Goal: Contribute content: Contribute content

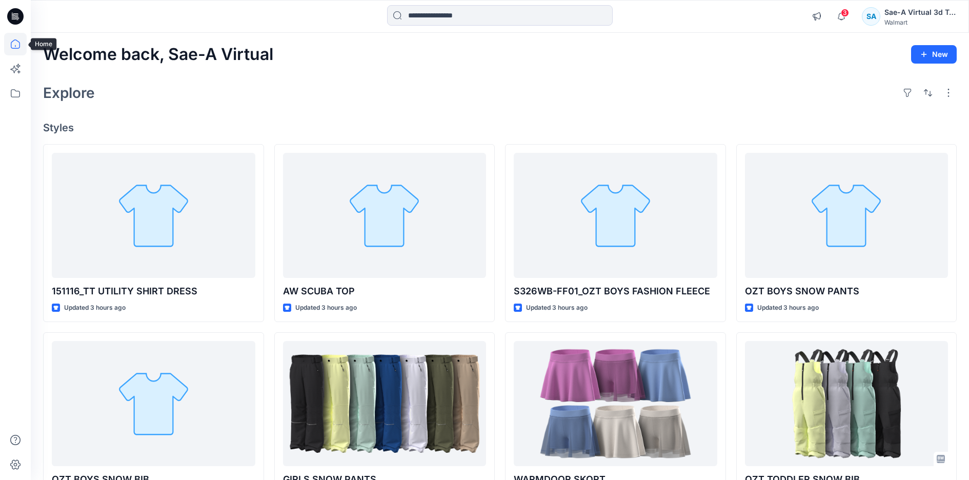
click at [16, 47] on icon at bounding box center [15, 44] width 23 height 23
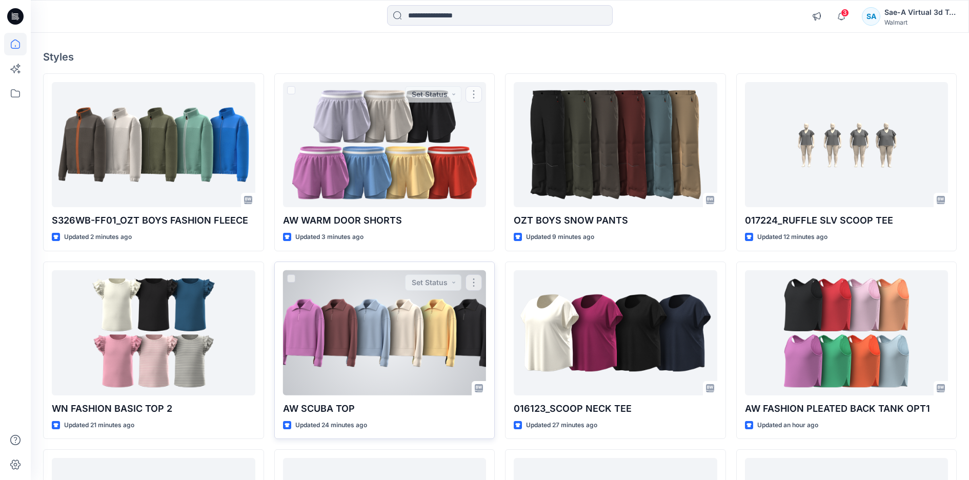
scroll to position [267, 0]
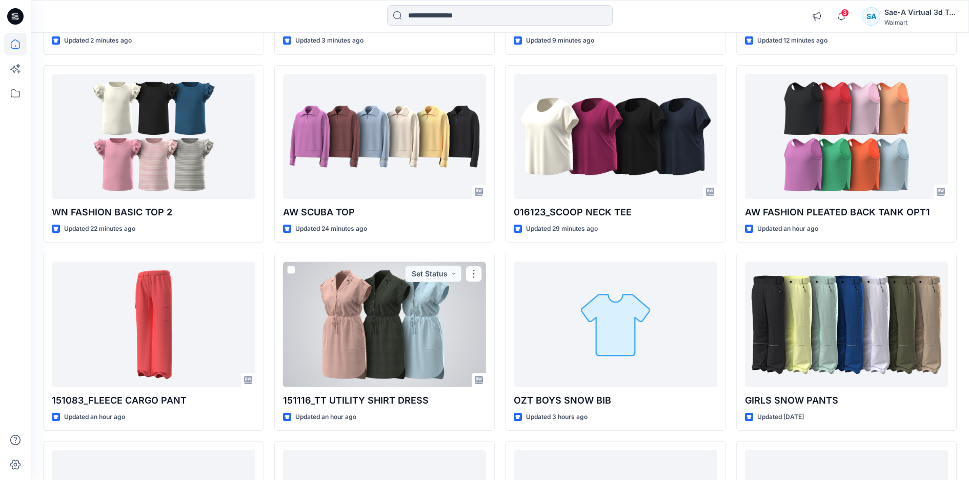
click at [397, 345] on div at bounding box center [385, 324] width 204 height 125
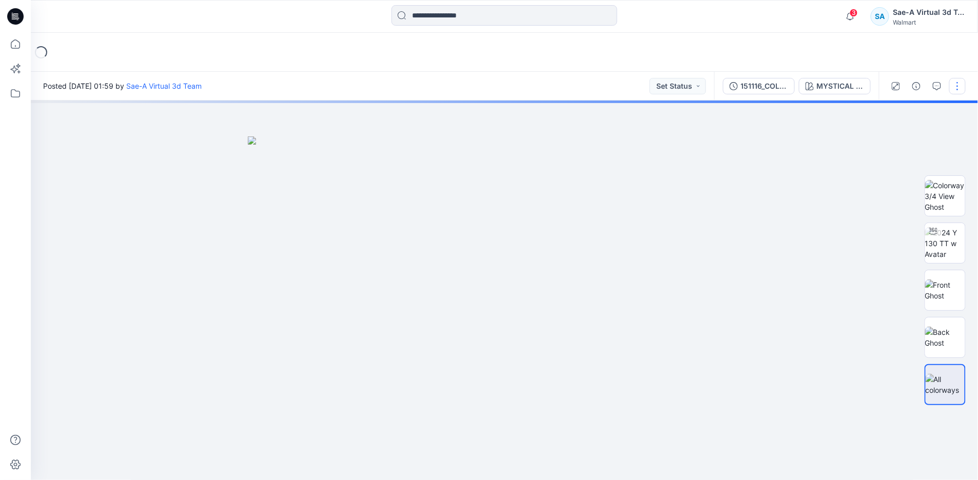
click at [961, 86] on button "button" at bounding box center [957, 86] width 16 height 16
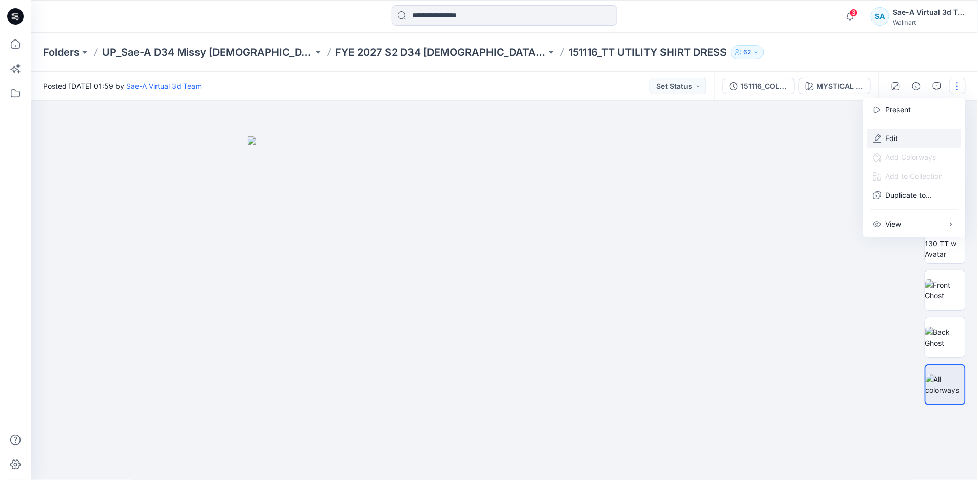
click at [901, 138] on button "Edit" at bounding box center [914, 138] width 94 height 19
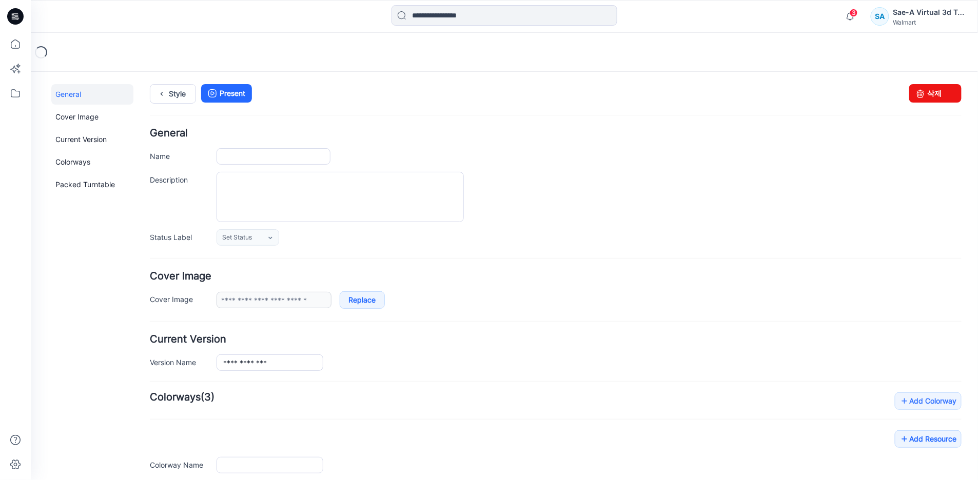
type input "**********"
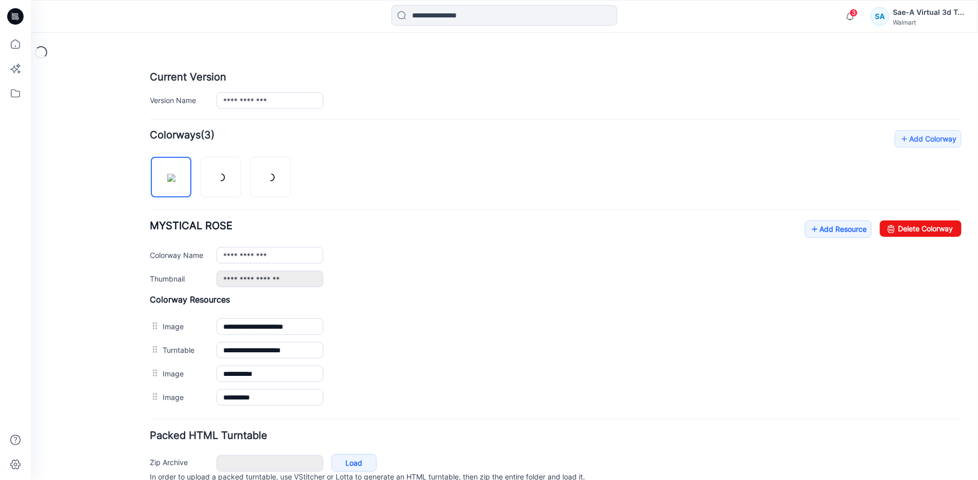
scroll to position [285, 0]
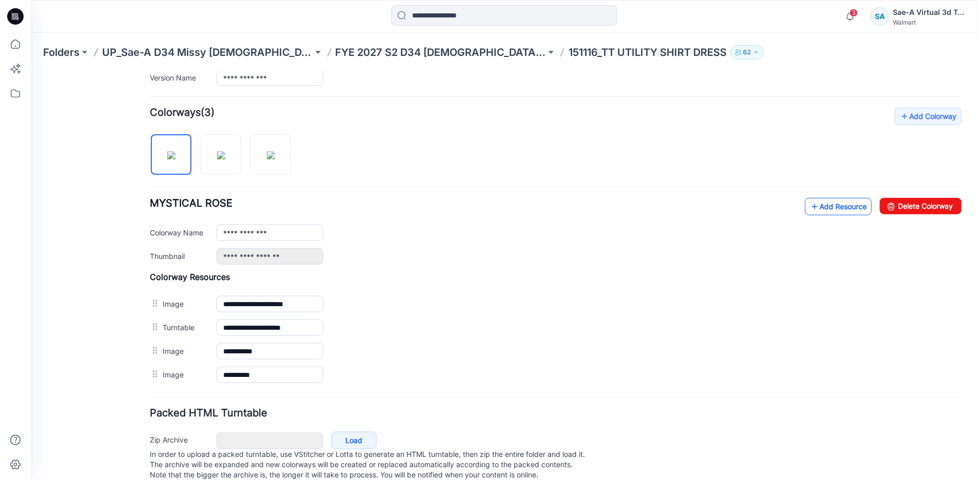
click at [840, 215] on link "Add Resource" at bounding box center [837, 205] width 67 height 17
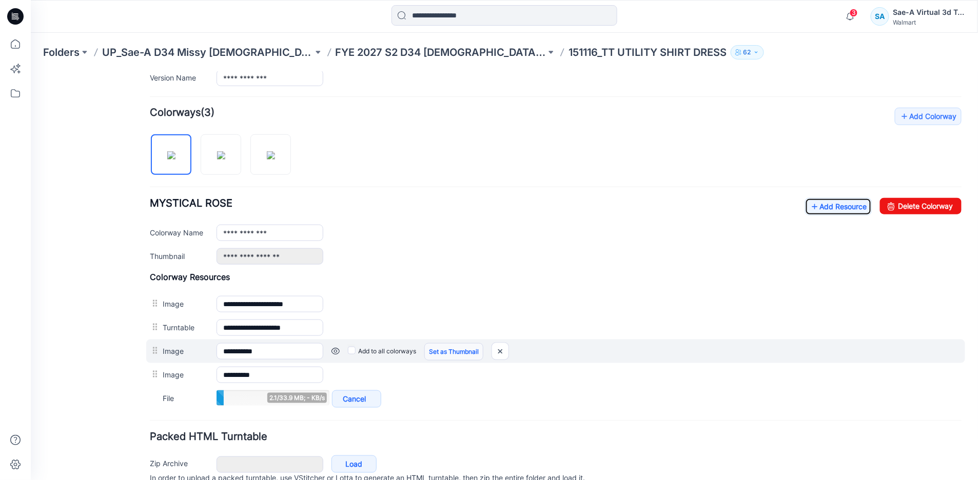
scroll to position [334, 0]
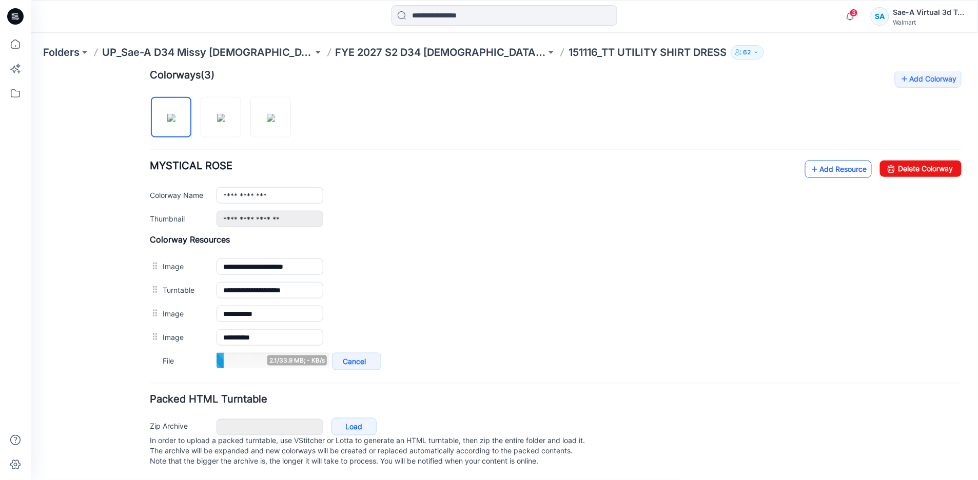
click at [819, 160] on link "Add Resource" at bounding box center [837, 168] width 67 height 17
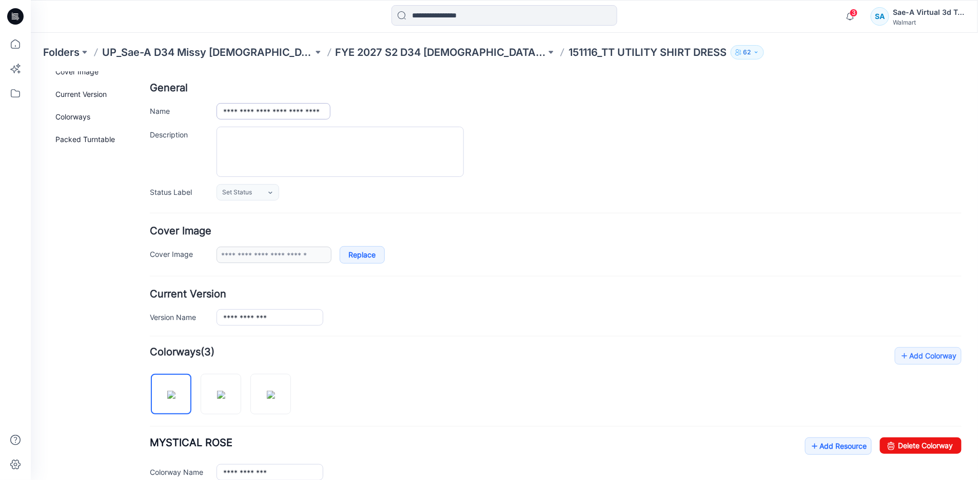
scroll to position [0, 0]
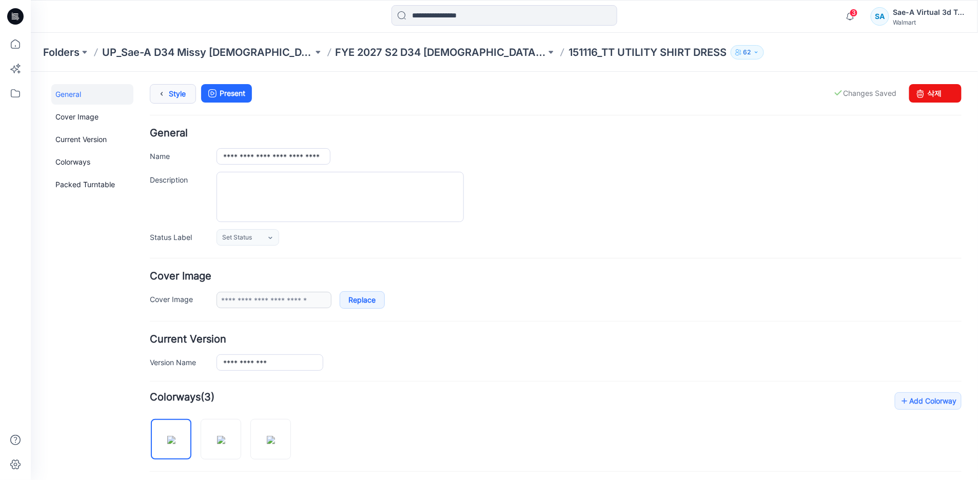
click at [176, 90] on link "Style" at bounding box center [172, 93] width 46 height 19
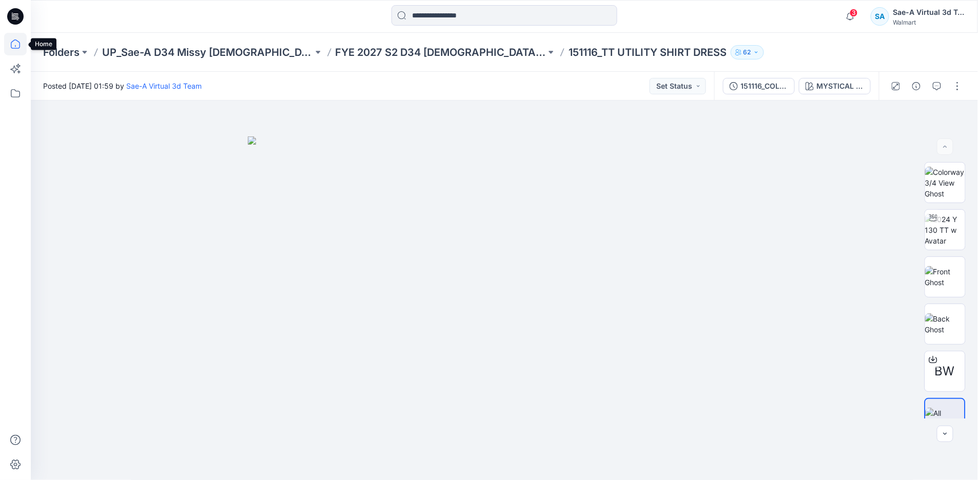
click at [8, 43] on icon at bounding box center [15, 44] width 23 height 23
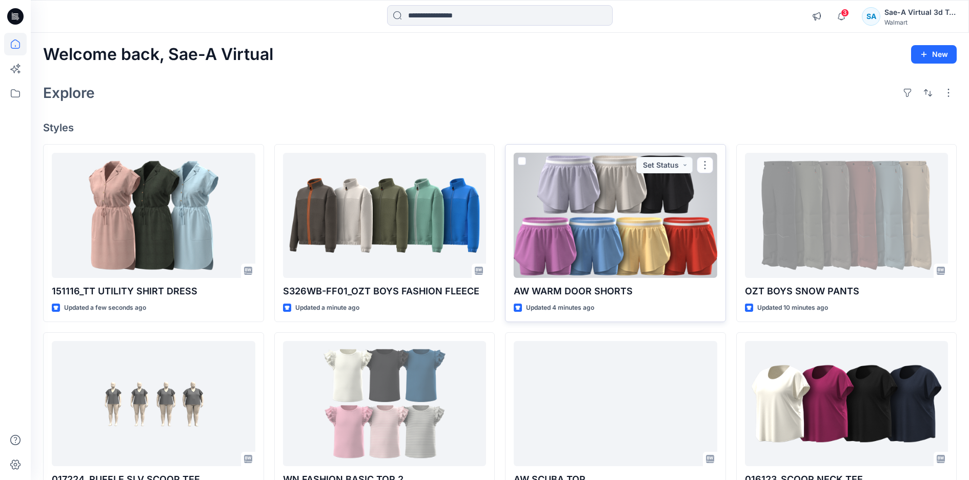
click at [585, 259] on div at bounding box center [616, 215] width 204 height 125
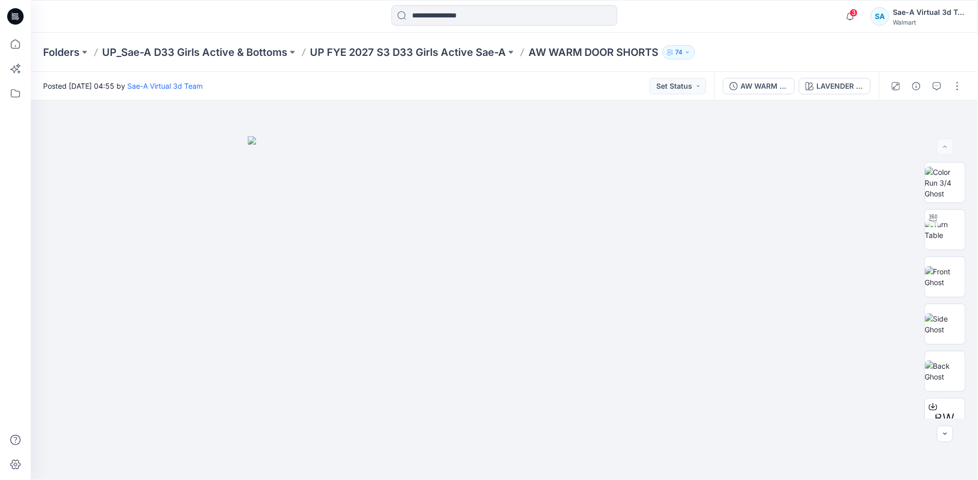
click at [352, 33] on div "Folders UP_Sae-A D33 Girls Active & Bottoms UP FYE 2027 S3 D33 Girls Active Sae…" at bounding box center [504, 52] width 947 height 39
click at [363, 49] on p "UP FYE 2027 S3 D33 Girls Active Sae-A" at bounding box center [408, 52] width 196 height 14
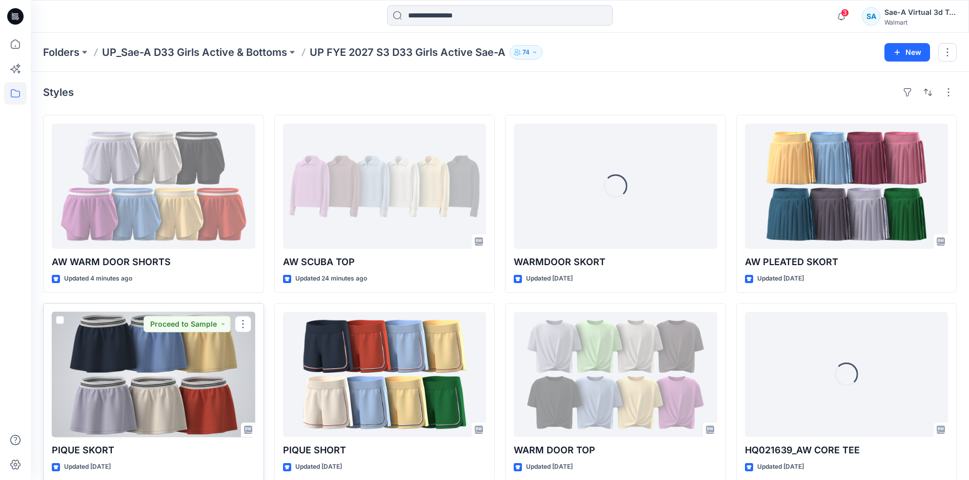
click at [176, 374] on div at bounding box center [154, 374] width 204 height 125
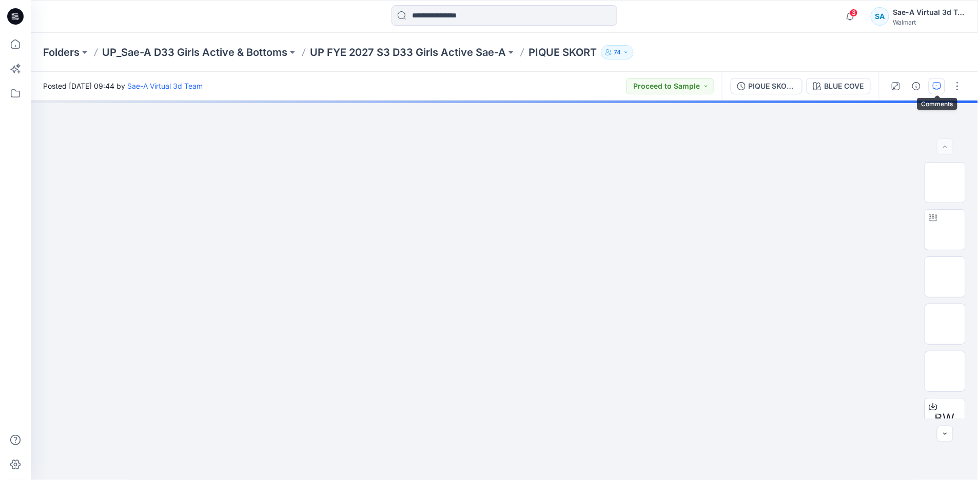
click at [933, 81] on button "button" at bounding box center [936, 86] width 16 height 16
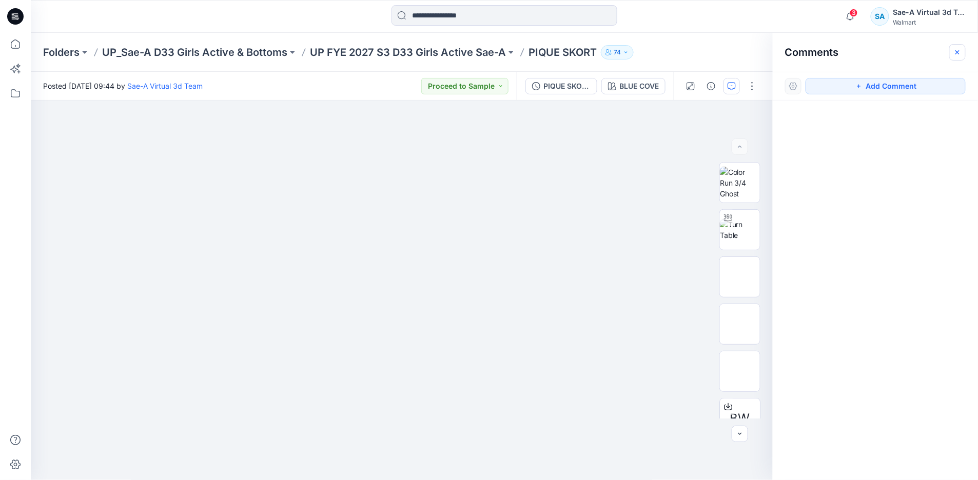
click at [957, 53] on icon "button" at bounding box center [957, 52] width 8 height 8
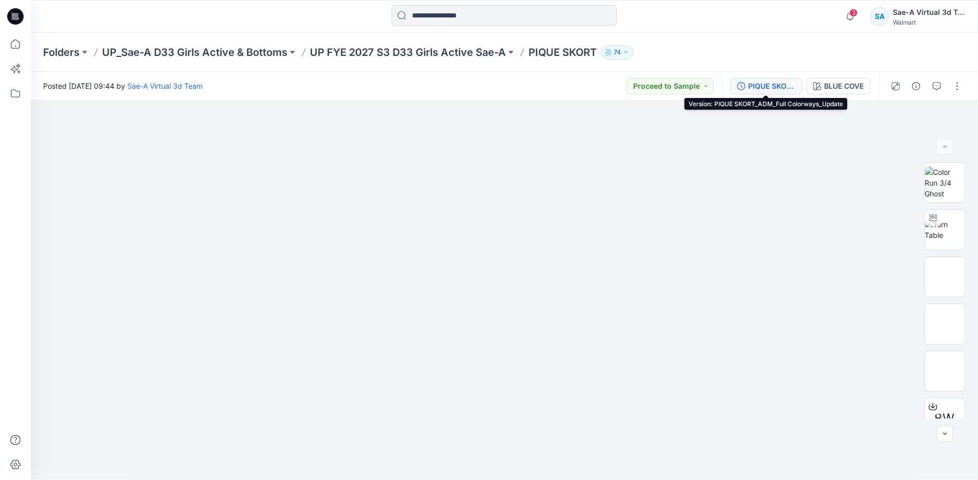
click at [763, 79] on button "PIQUE SKORT_ADM_Full Colorways_Update" at bounding box center [766, 86] width 72 height 16
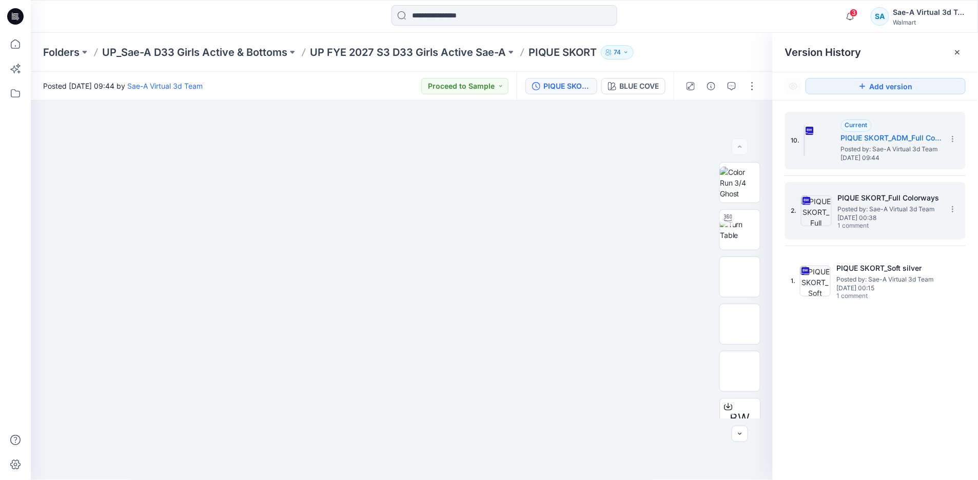
click at [868, 226] on span "1 comment" at bounding box center [874, 226] width 72 height 8
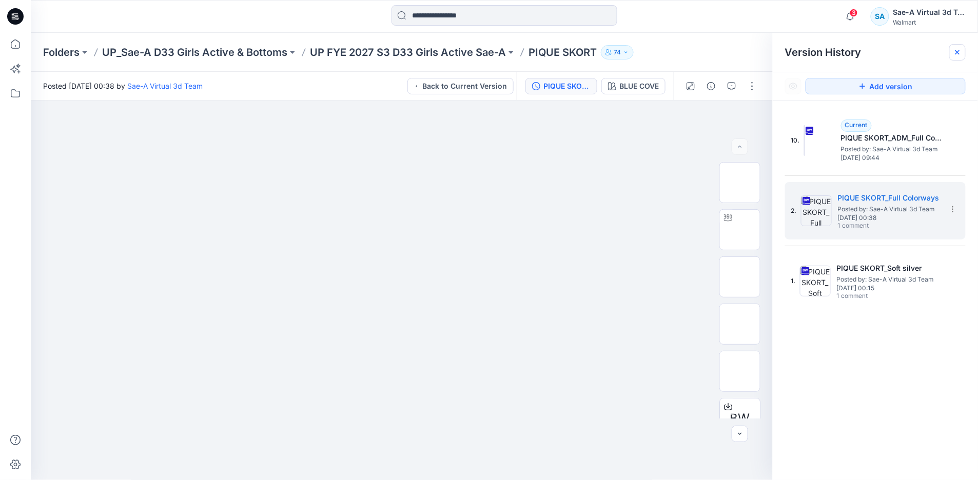
click at [960, 52] on icon at bounding box center [957, 52] width 8 height 8
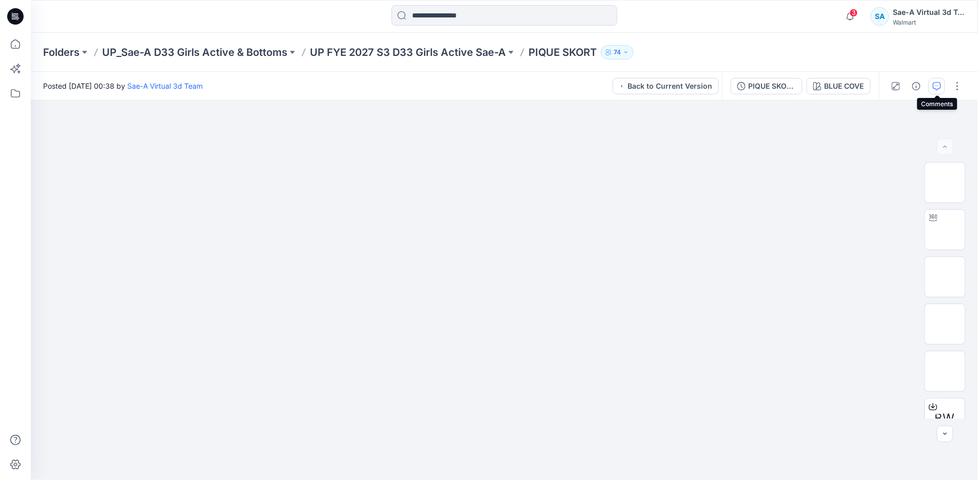
click at [937, 86] on icon "button" at bounding box center [936, 86] width 8 height 8
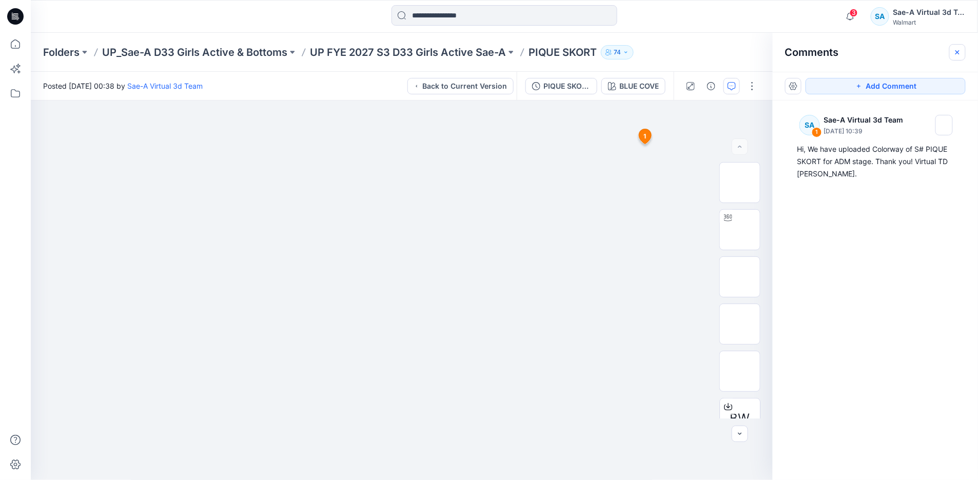
click at [957, 48] on icon "button" at bounding box center [957, 52] width 8 height 8
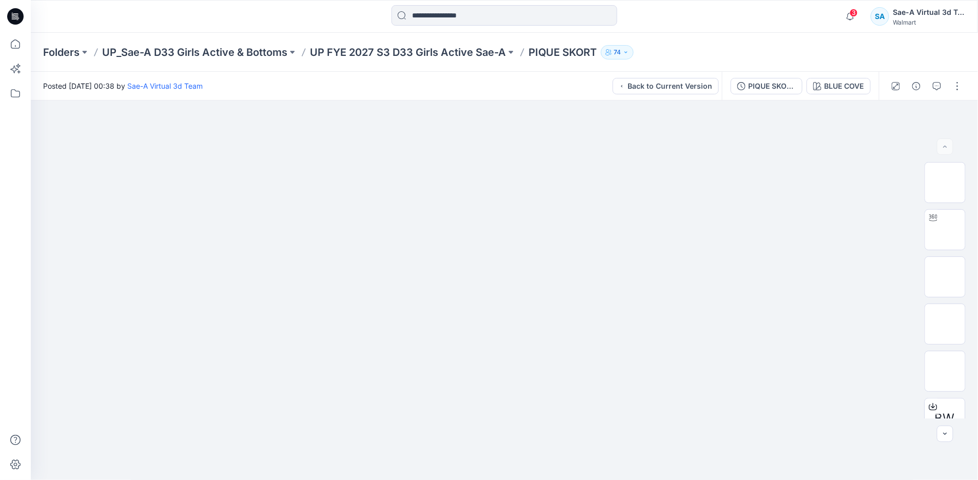
click at [27, 46] on div at bounding box center [15, 240] width 31 height 480
click at [26, 47] on icon at bounding box center [15, 44] width 23 height 23
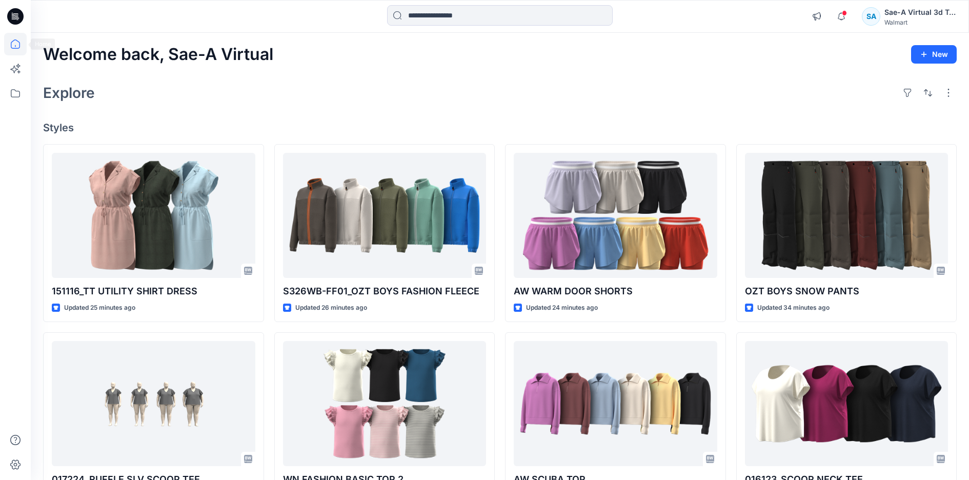
click at [19, 45] on icon at bounding box center [15, 44] width 23 height 23
click at [329, 72] on div "Welcome back, Sae-A Virtual New Explore Styles 151116_TT UTILITY SHIRT DRESS Up…" at bounding box center [500, 390] width 939 height 714
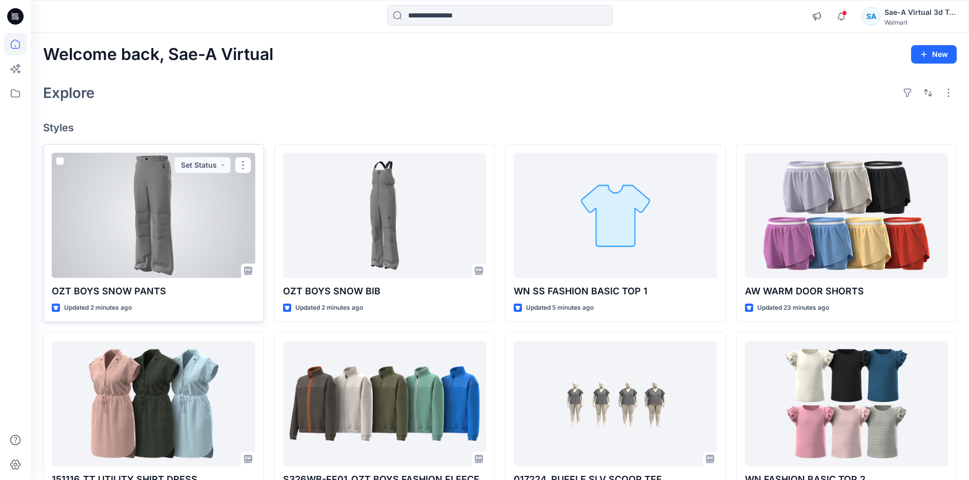
click at [134, 265] on div at bounding box center [154, 215] width 204 height 125
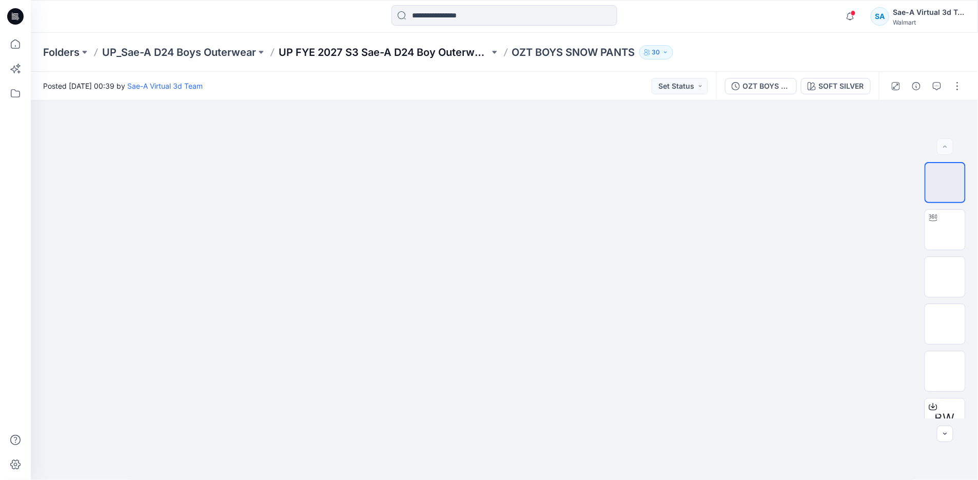
click at [409, 57] on p "UP FYE 2027 S3 Sae-A D24 Boy Outerwear - Ozark Trail" at bounding box center [383, 52] width 211 height 14
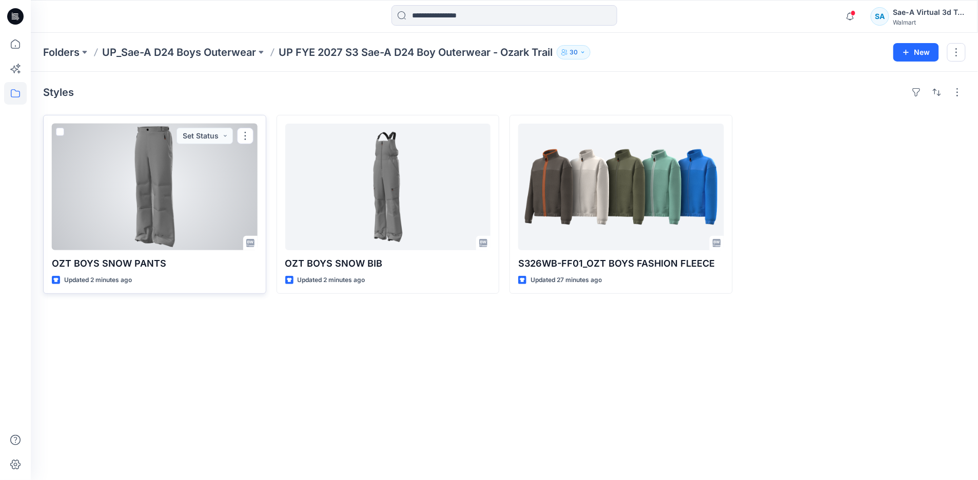
click at [230, 232] on div at bounding box center [155, 187] width 206 height 127
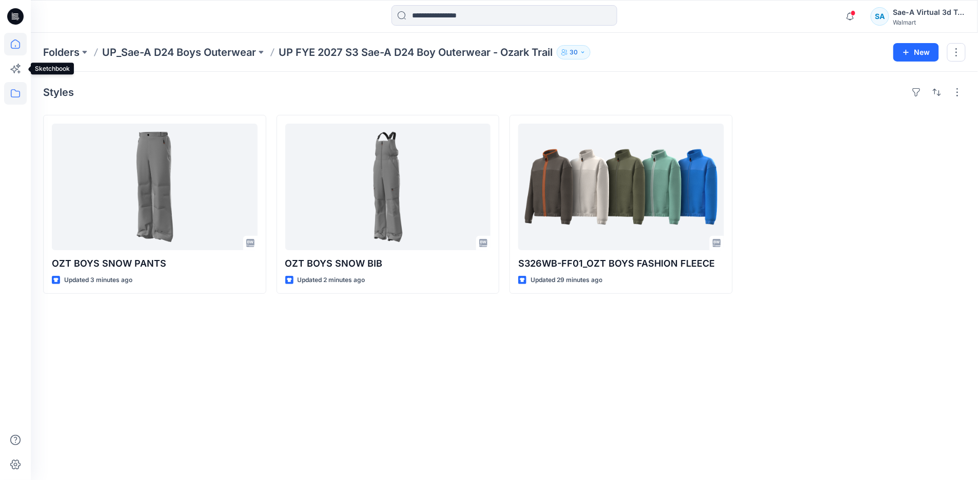
click at [14, 48] on icon at bounding box center [15, 44] width 23 height 23
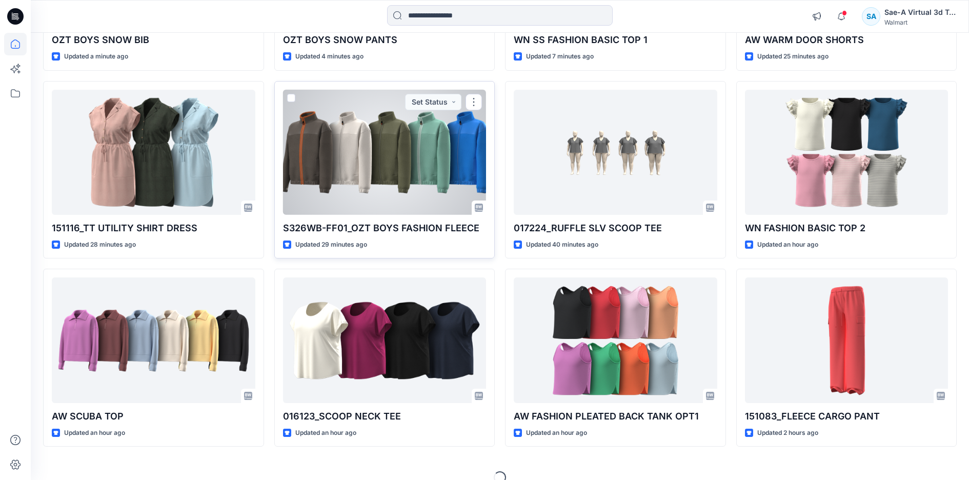
scroll to position [267, 0]
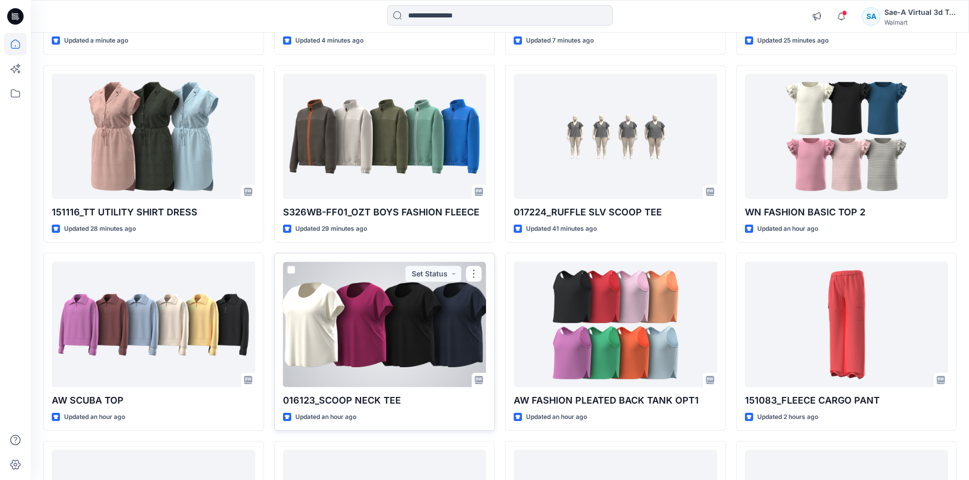
click at [433, 349] on div at bounding box center [385, 324] width 204 height 125
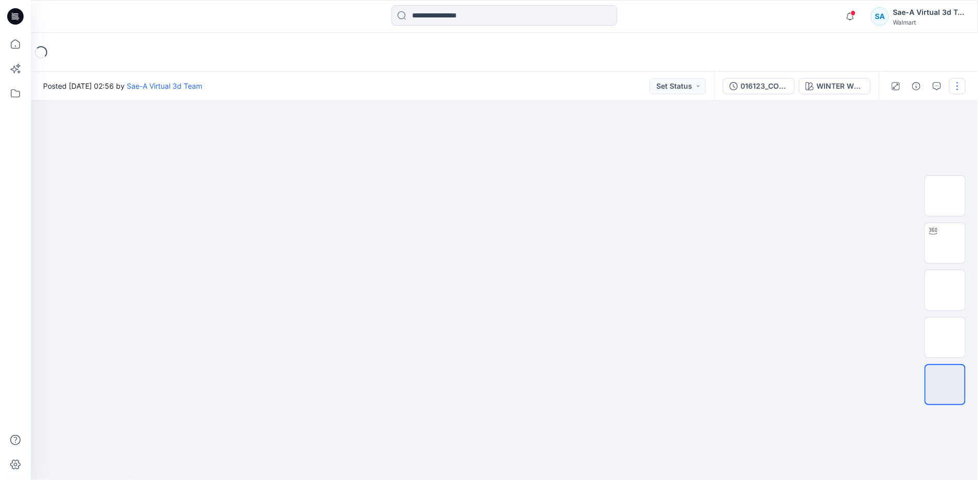
click at [954, 88] on button "button" at bounding box center [957, 86] width 16 height 16
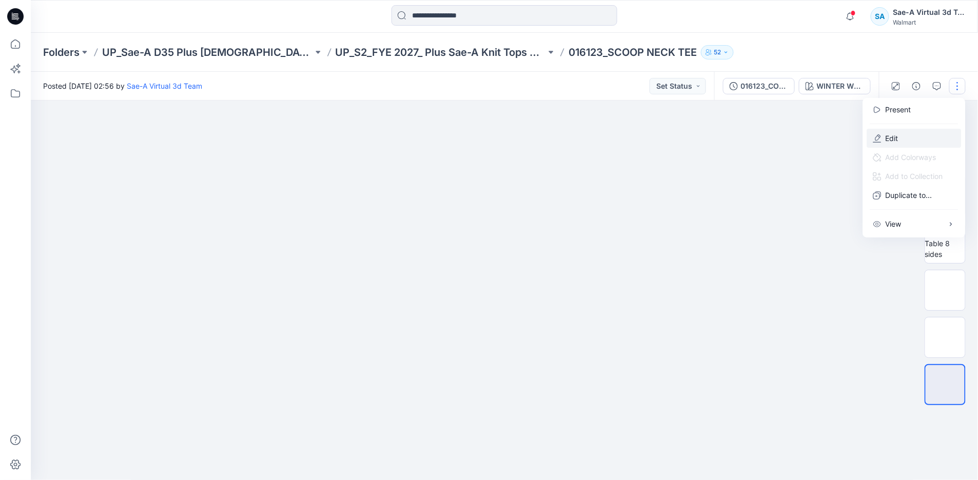
click at [899, 135] on button "Edit" at bounding box center [914, 138] width 94 height 19
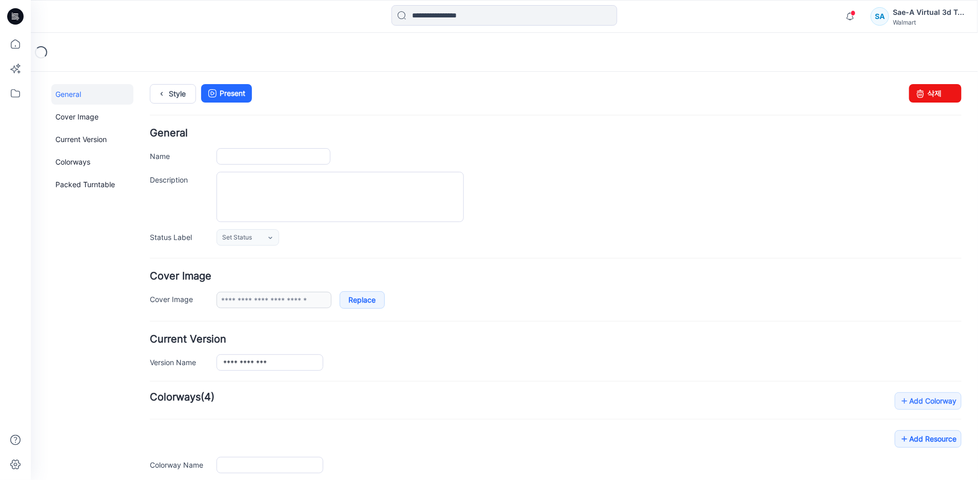
type input "**********"
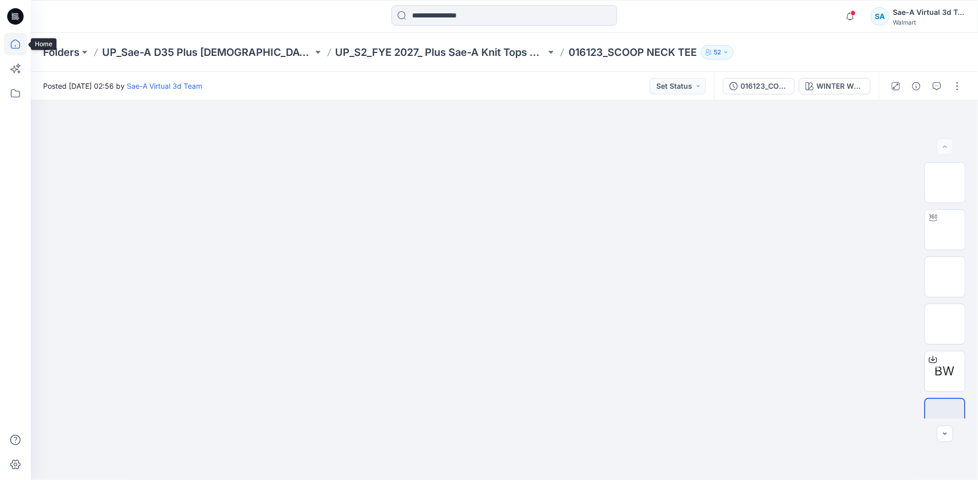
click at [16, 42] on icon at bounding box center [15, 44] width 23 height 23
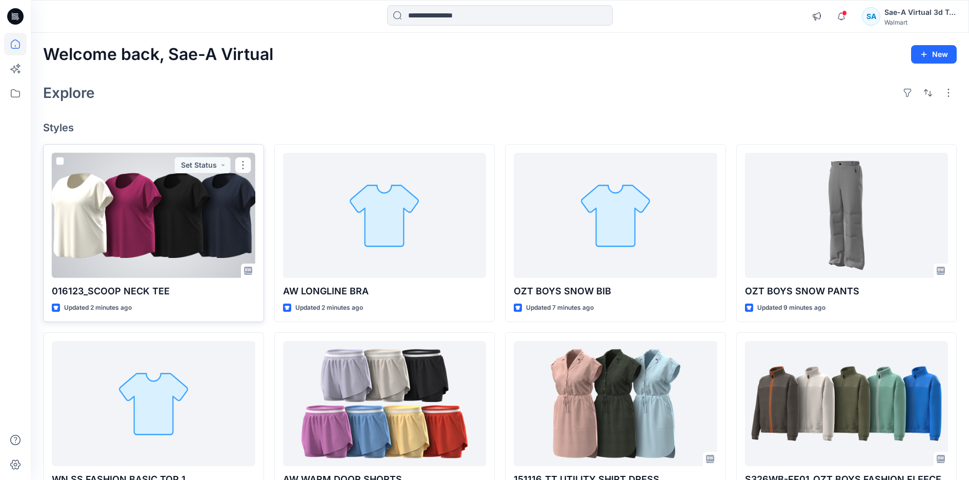
click at [174, 268] on div at bounding box center [154, 215] width 204 height 125
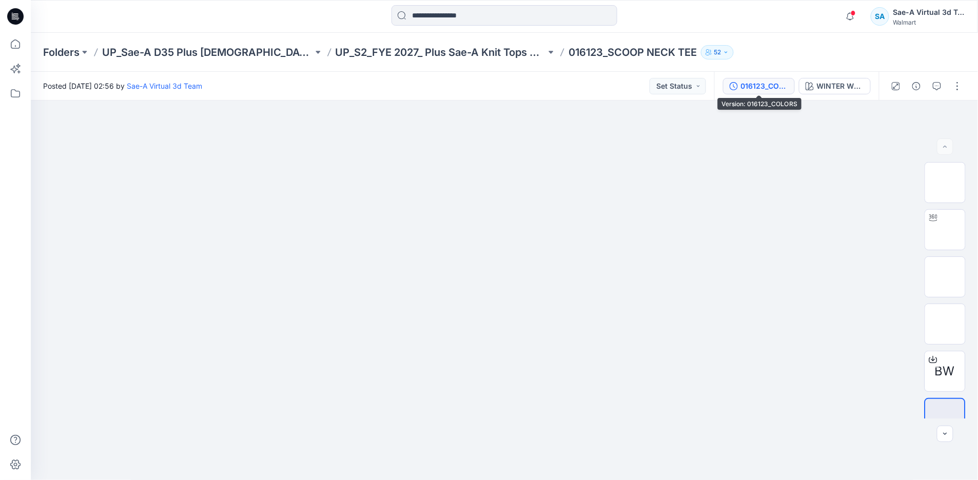
click at [749, 87] on div "016123_COLORS" at bounding box center [764, 86] width 47 height 11
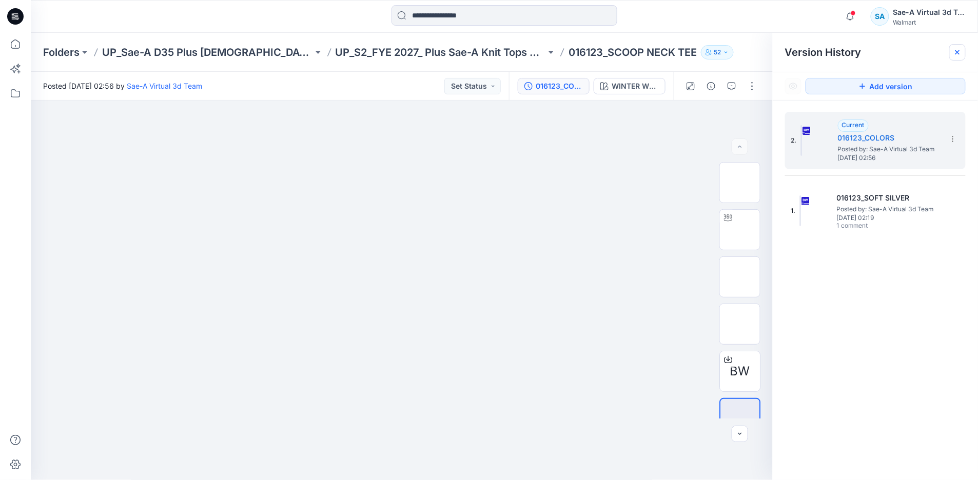
click at [963, 51] on div at bounding box center [957, 52] width 16 height 16
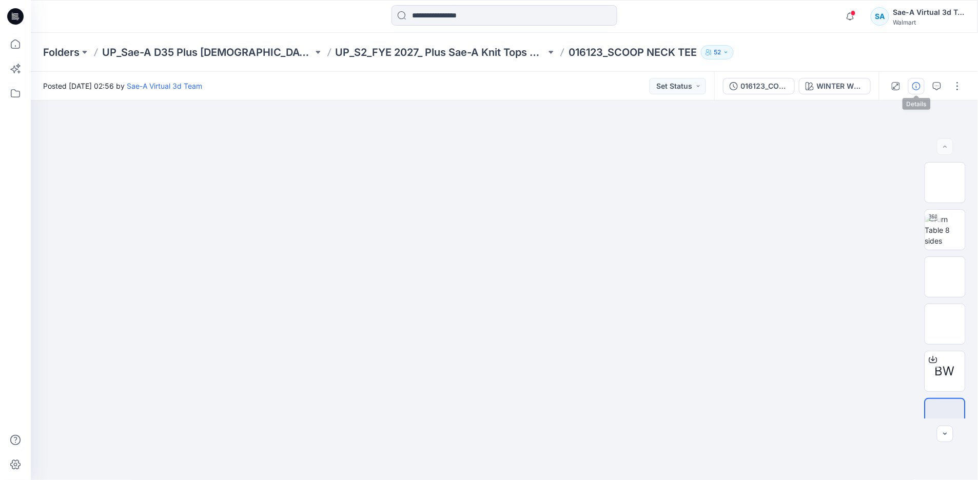
click at [913, 79] on button "button" at bounding box center [916, 86] width 16 height 16
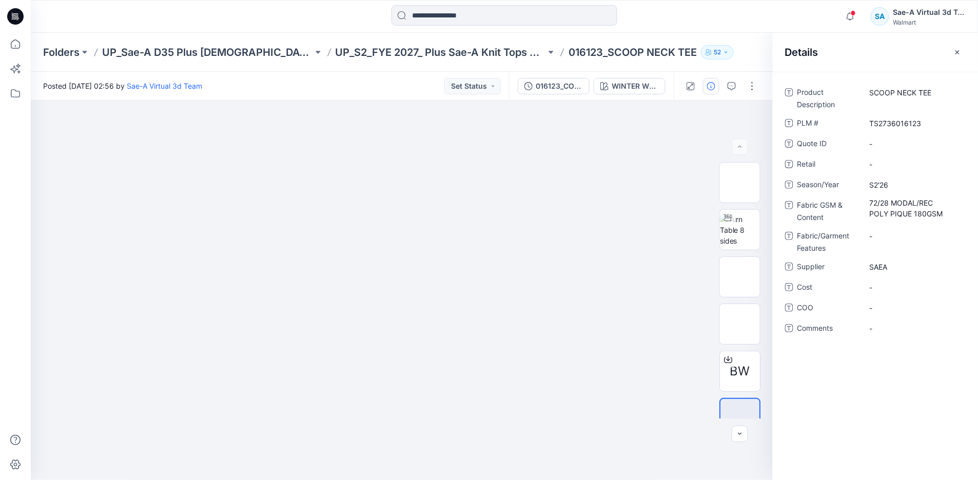
click at [756, 49] on div "Folders UP_Sae-A D35 Plus [DEMOGRAPHIC_DATA] Top UP_S2_FYE 2027_ Plus Sae-A Kni…" at bounding box center [464, 52] width 842 height 14
click at [6, 50] on icon at bounding box center [15, 44] width 23 height 23
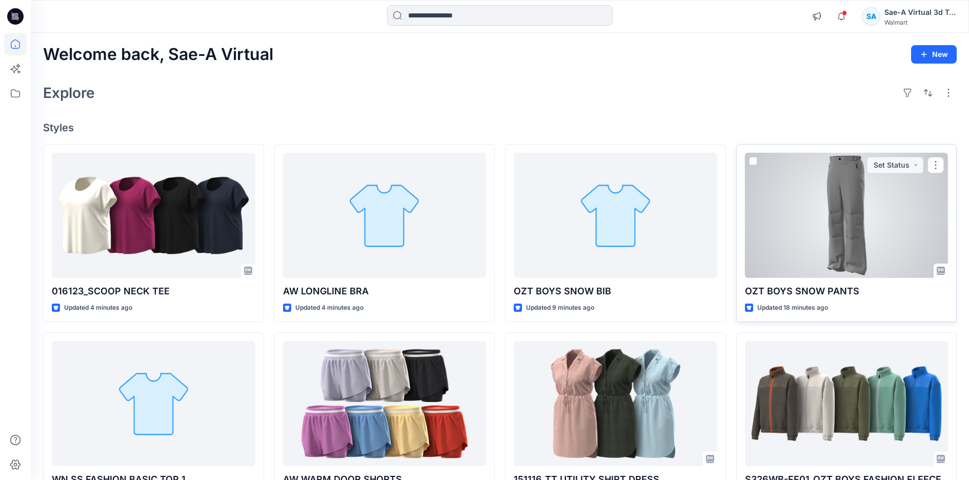
click at [842, 263] on div at bounding box center [847, 215] width 204 height 125
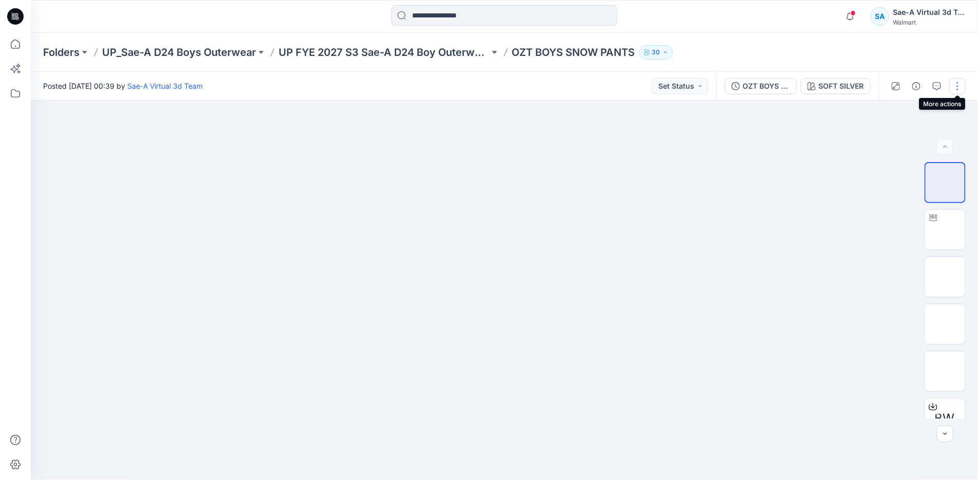
click at [954, 80] on button "button" at bounding box center [957, 86] width 16 height 16
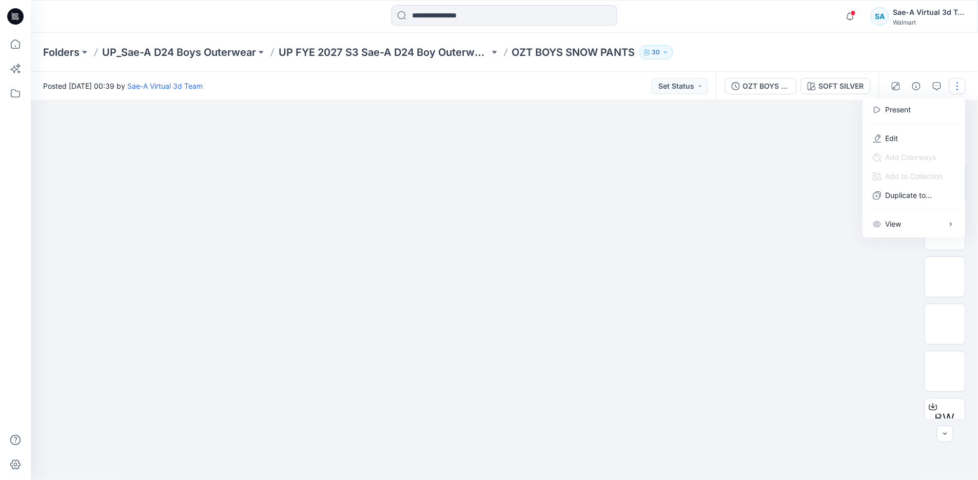
click at [808, 54] on div "Folders UP_Sae-A D24 Boys Outerwear UP FYE 2027 S3 Sae-A D24 Boy Outerwear - Oz…" at bounding box center [464, 52] width 842 height 14
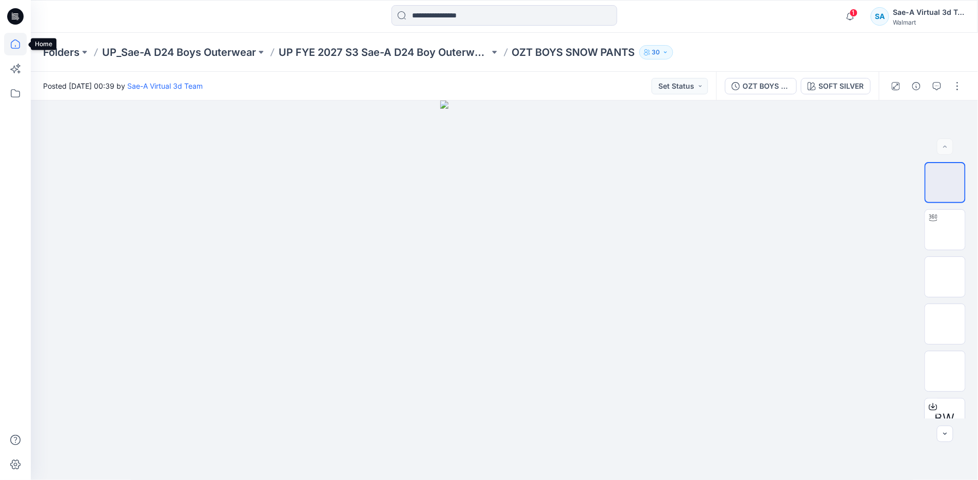
click at [16, 45] on icon at bounding box center [15, 44] width 23 height 23
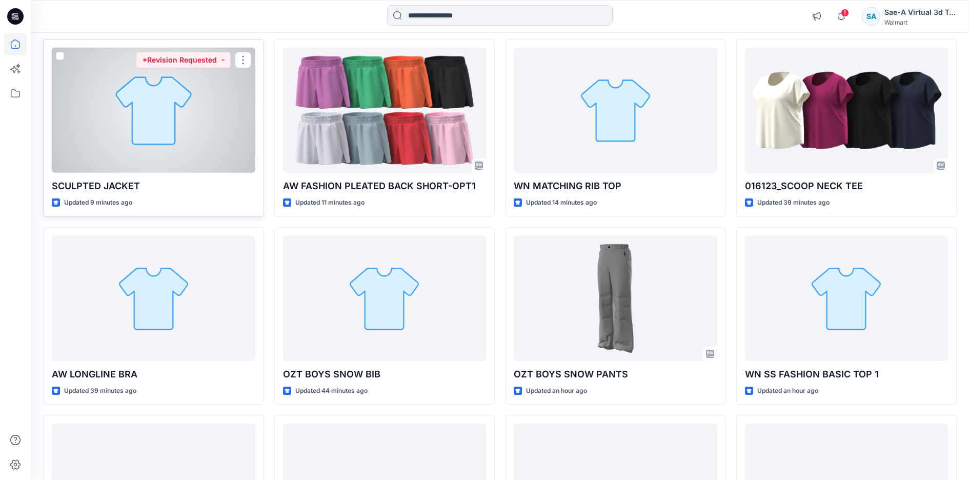
scroll to position [114, 0]
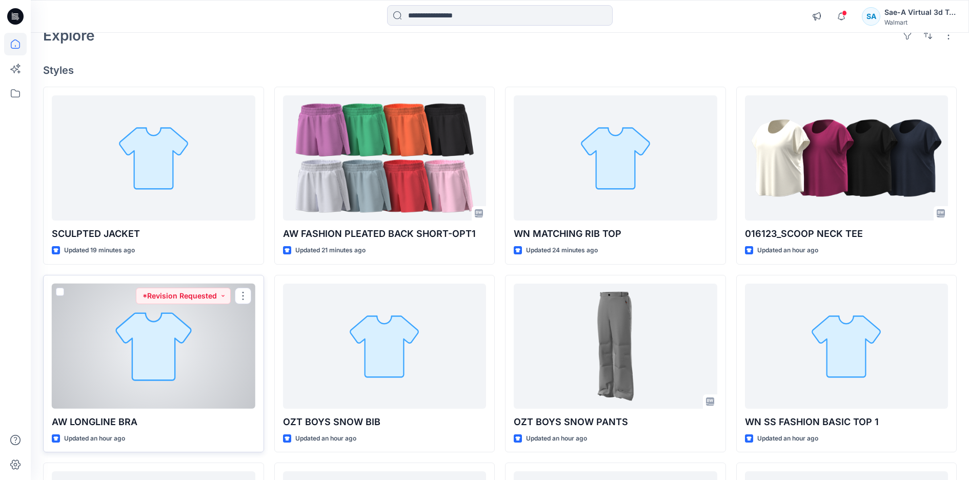
scroll to position [57, 0]
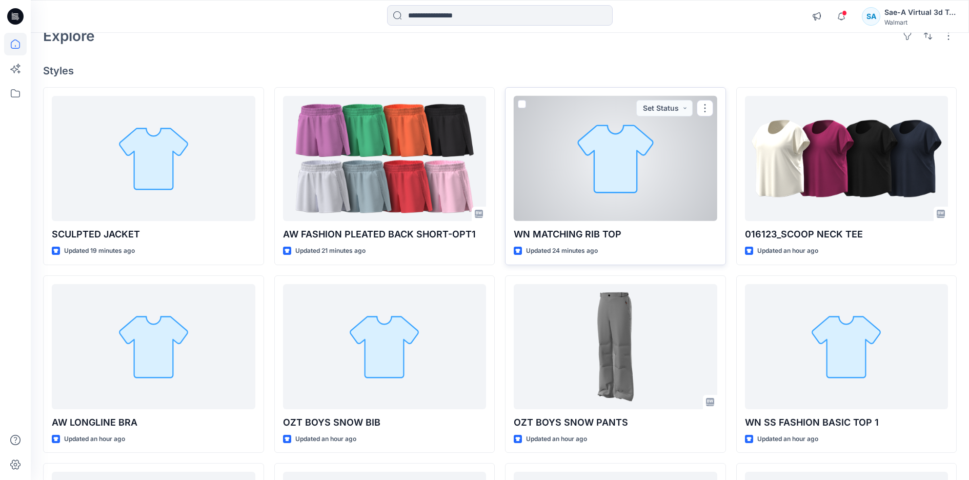
click at [563, 149] on div at bounding box center [616, 158] width 204 height 125
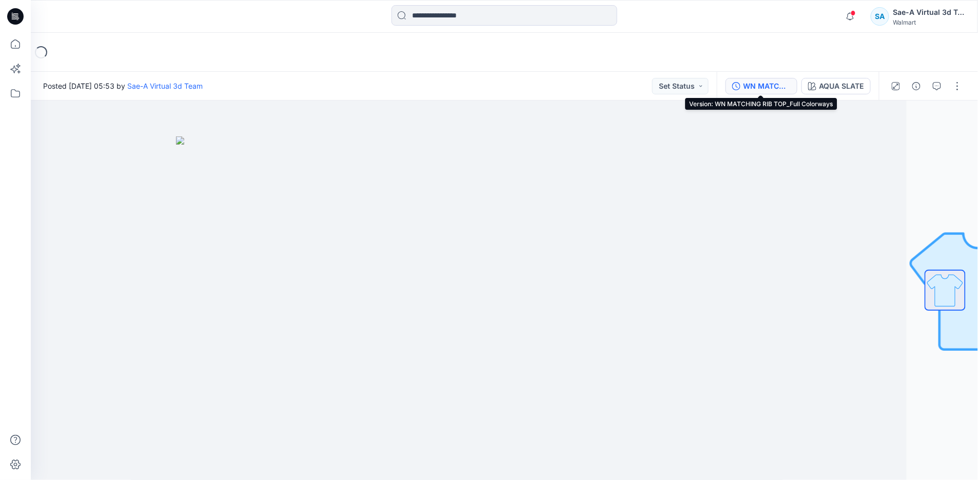
click at [770, 88] on div "WN MATCHING RIB TOP_Full Colorways" at bounding box center [766, 86] width 47 height 11
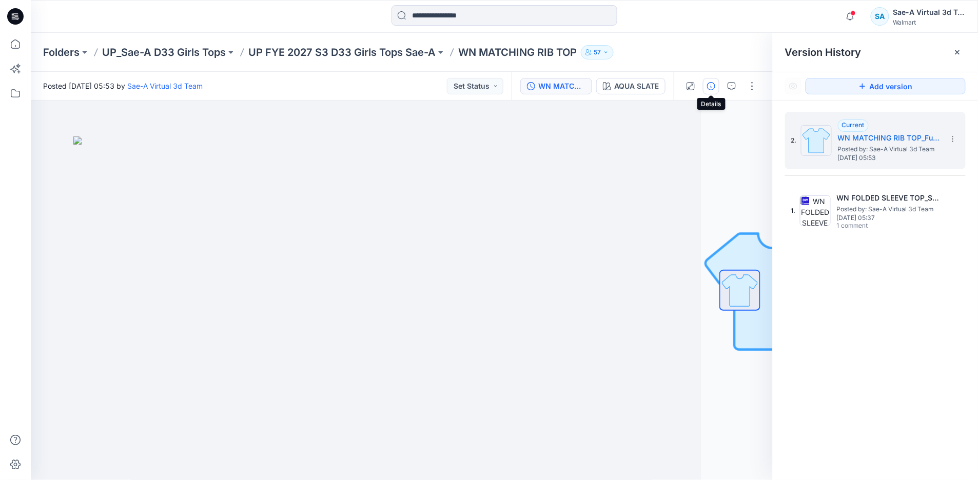
click at [708, 83] on icon "button" at bounding box center [711, 86] width 8 height 8
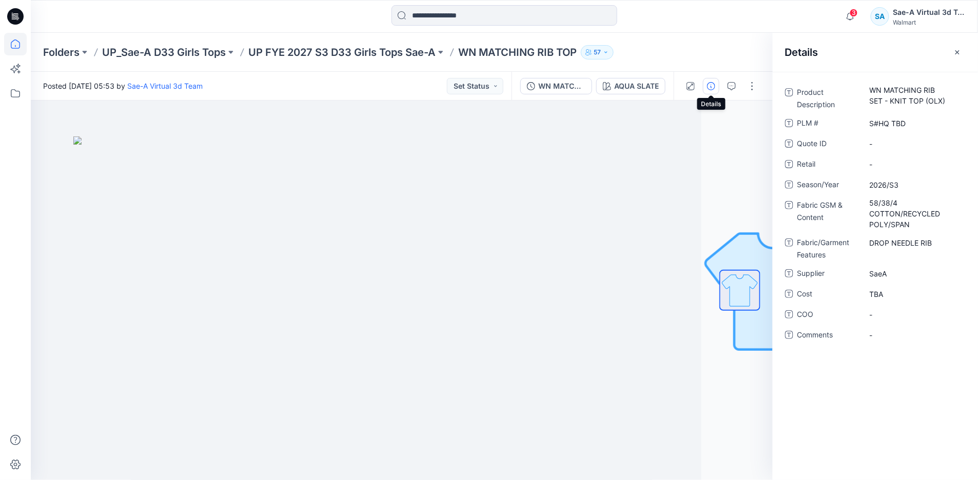
click at [21, 44] on icon at bounding box center [15, 44] width 23 height 23
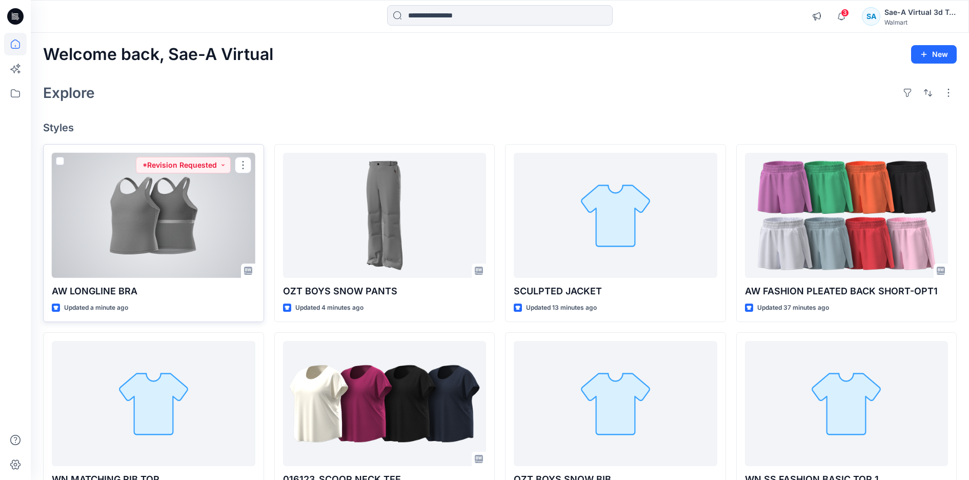
click at [190, 256] on div at bounding box center [154, 215] width 204 height 125
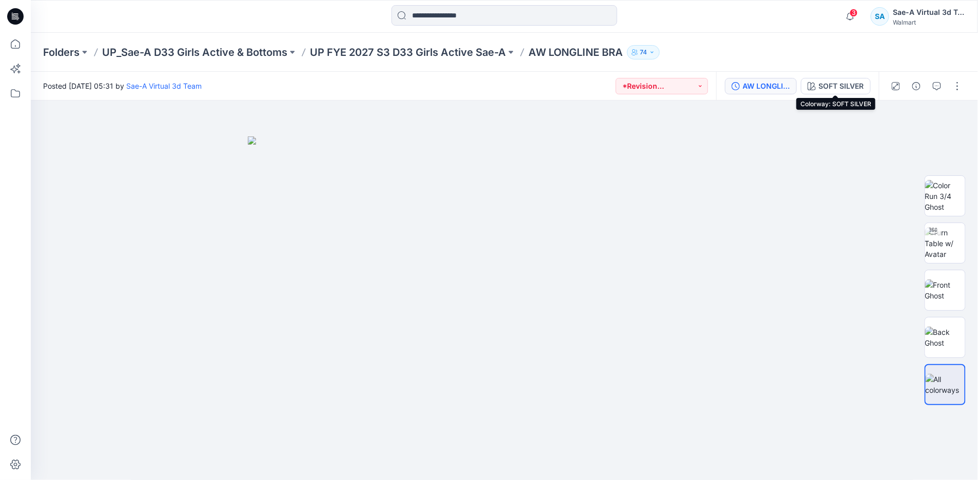
click at [776, 85] on div "AW LONGLINE BRA_REV" at bounding box center [766, 86] width 47 height 11
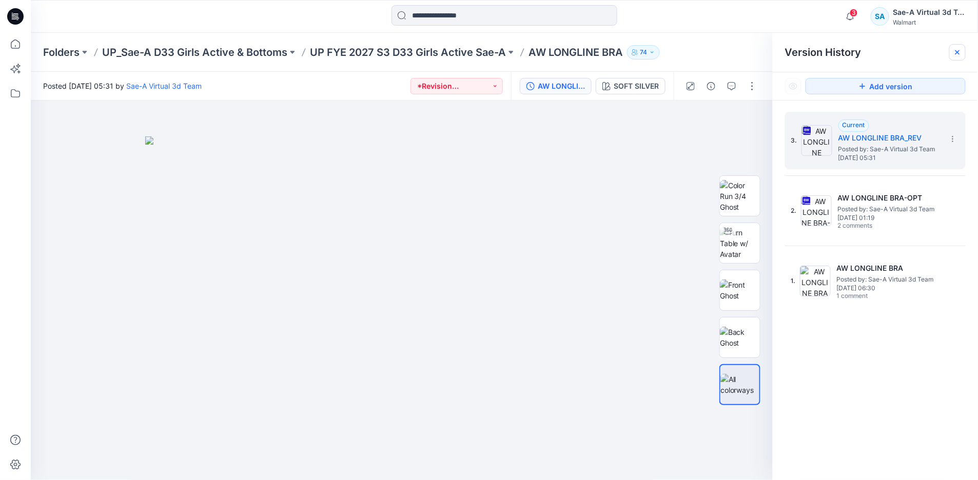
click at [954, 50] on icon at bounding box center [957, 52] width 8 height 8
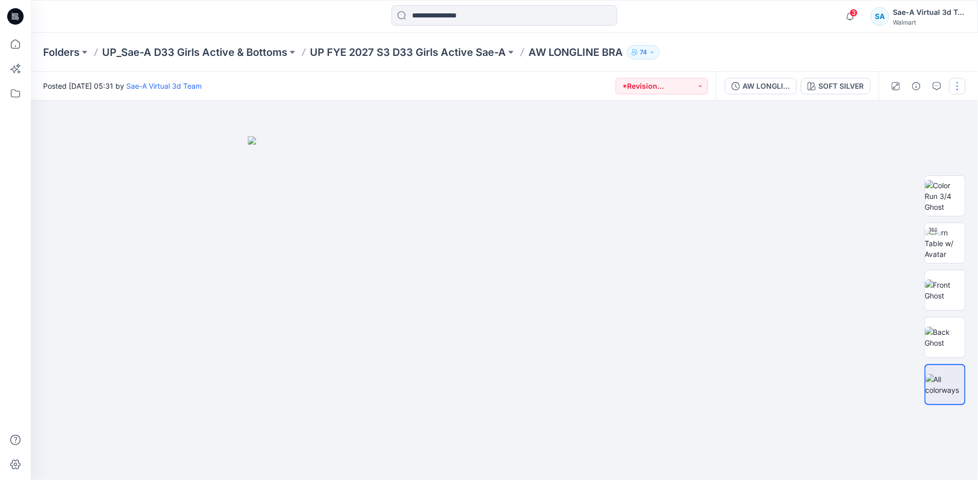
click at [958, 85] on button "button" at bounding box center [957, 86] width 16 height 16
click at [903, 131] on button "Edit" at bounding box center [914, 138] width 94 height 19
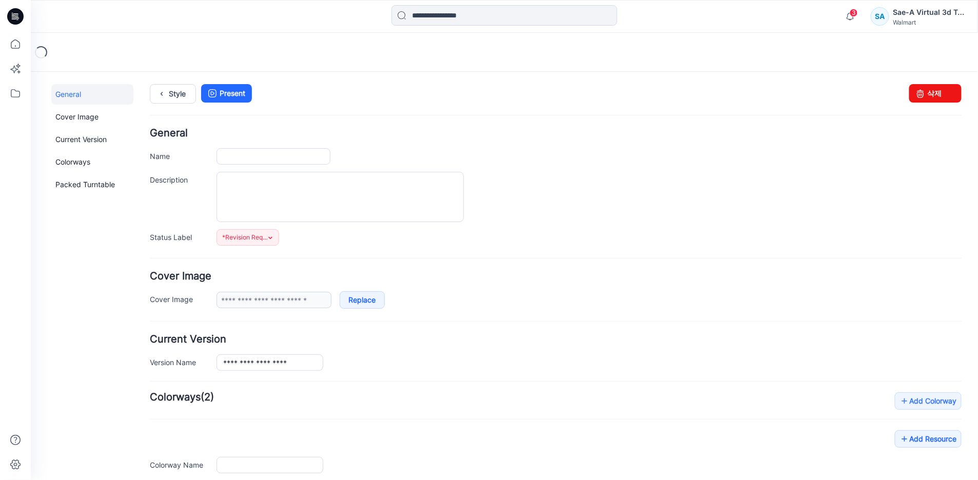
type input "**********"
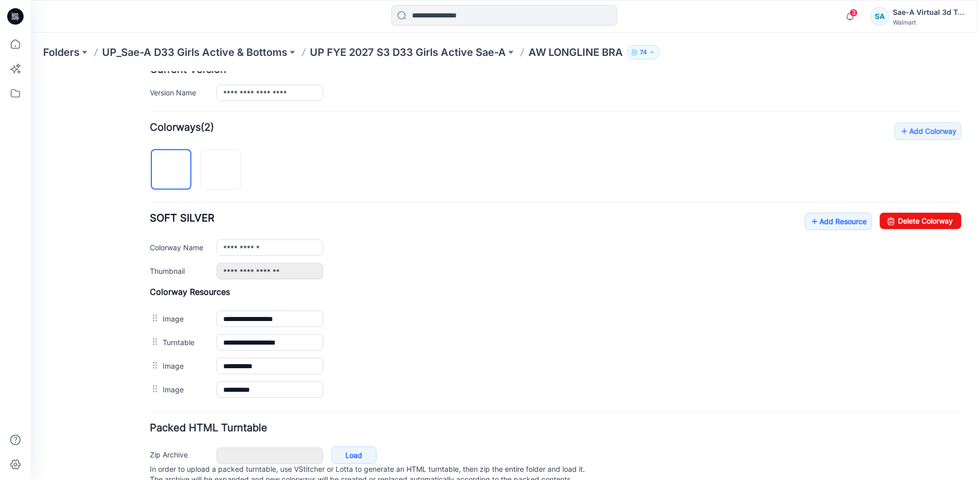
scroll to position [285, 0]
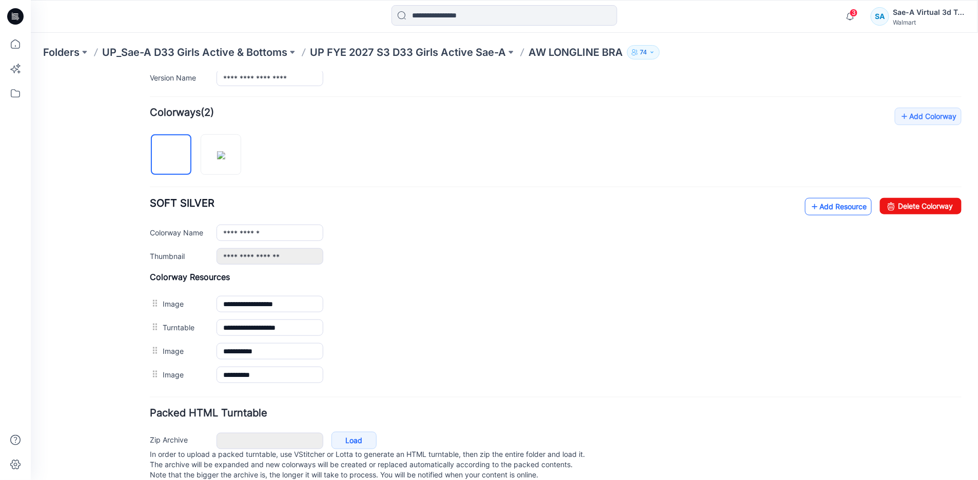
click at [826, 207] on link "Add Resource" at bounding box center [837, 205] width 67 height 17
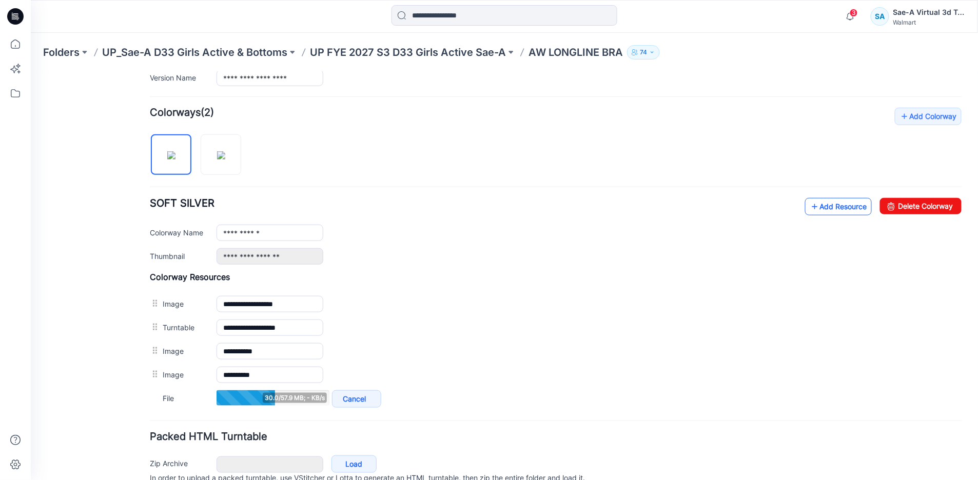
click at [818, 210] on link "Add Resource" at bounding box center [837, 205] width 67 height 17
click at [813, 210] on link "Add Resource" at bounding box center [837, 205] width 67 height 17
click at [817, 197] on div "**********" at bounding box center [554, 258] width 811 height 303
click at [816, 208] on link "Add Resource" at bounding box center [837, 205] width 67 height 17
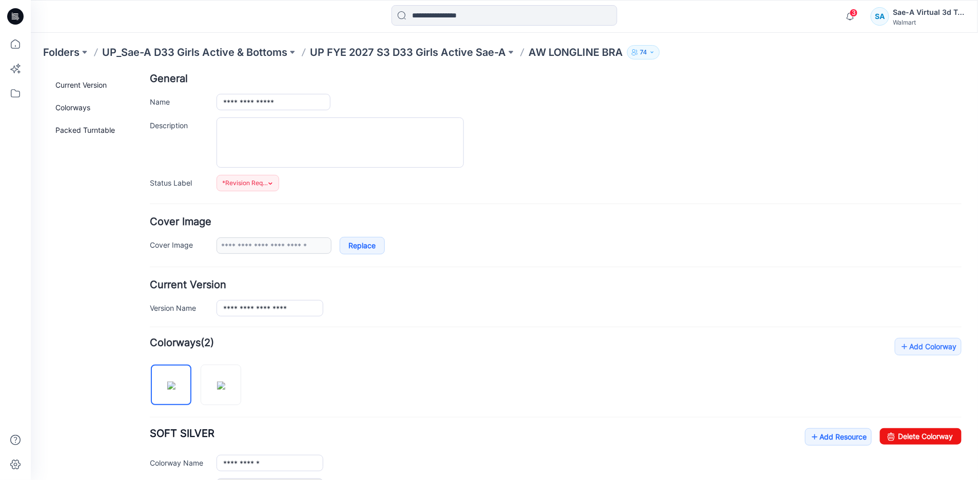
scroll to position [0, 0]
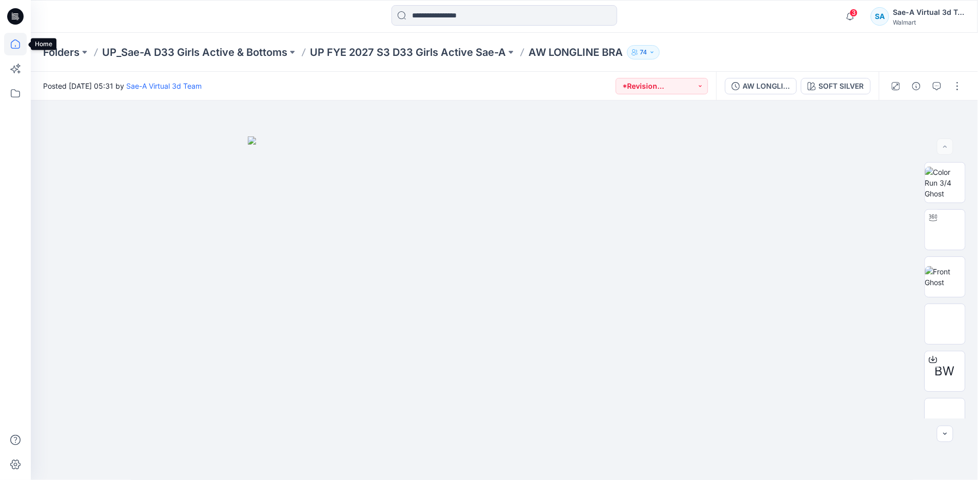
click at [18, 48] on icon at bounding box center [15, 44] width 23 height 23
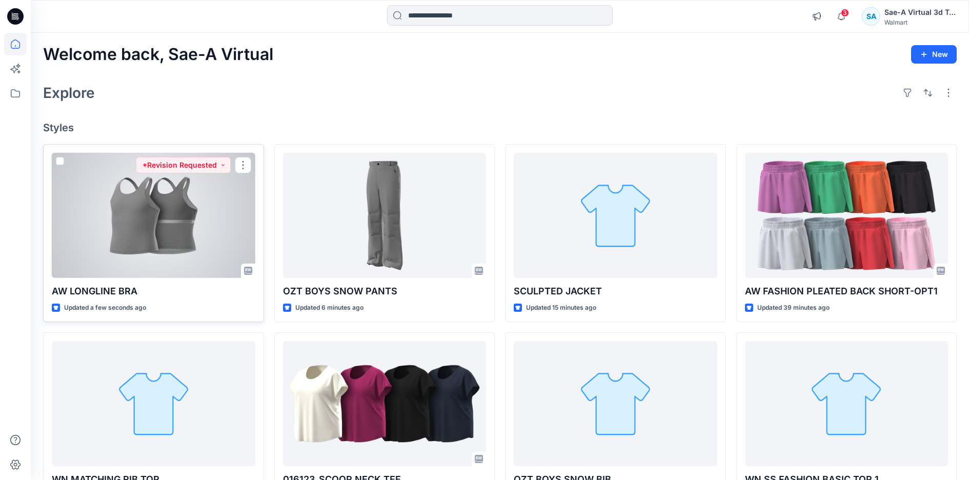
click at [182, 268] on div at bounding box center [154, 215] width 204 height 125
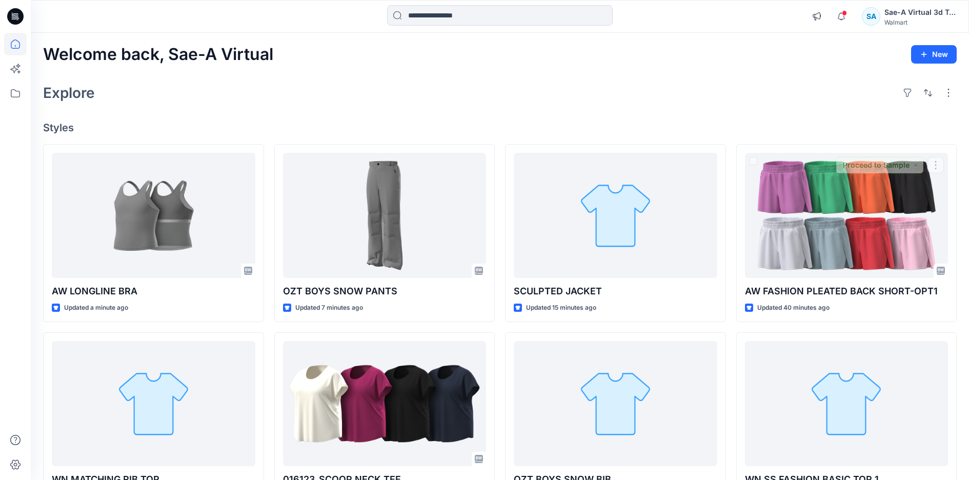
click at [730, 129] on h4 "Styles" at bounding box center [500, 128] width 914 height 12
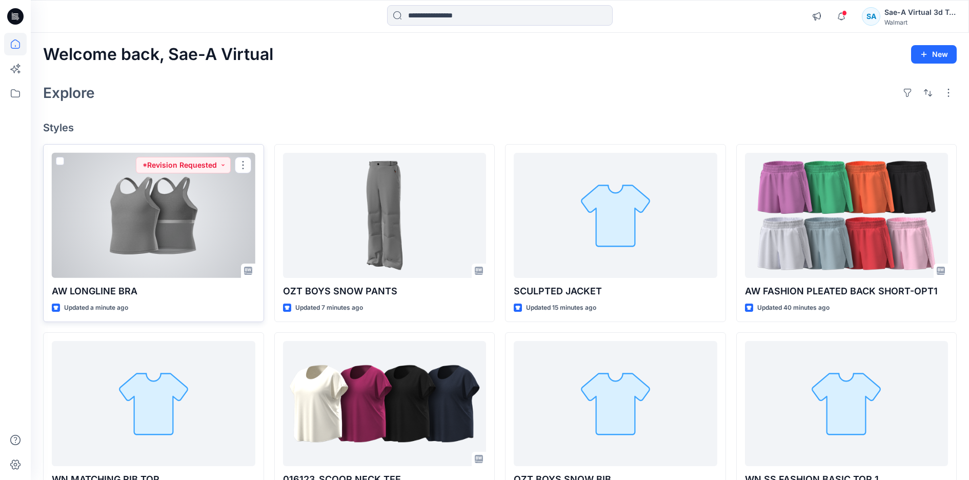
click at [216, 229] on div at bounding box center [154, 215] width 204 height 125
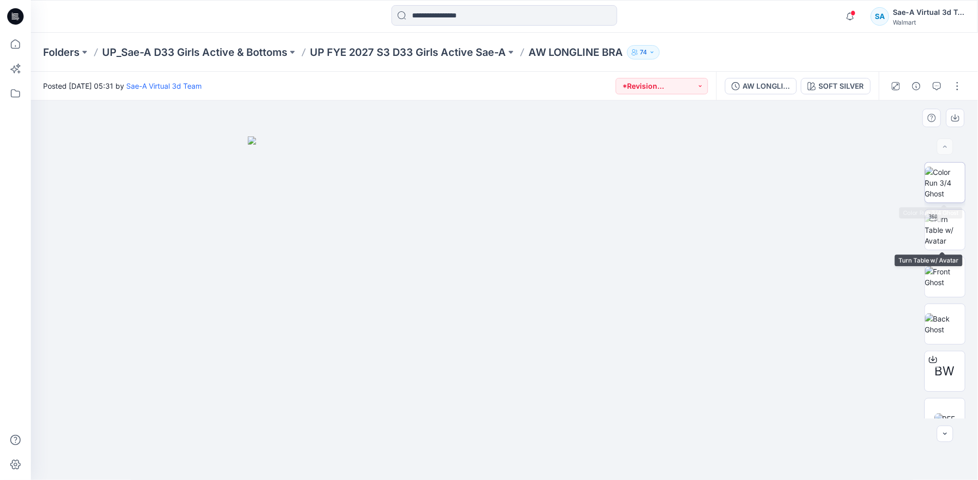
click at [947, 188] on img at bounding box center [945, 183] width 40 height 32
click at [941, 244] on img at bounding box center [945, 230] width 40 height 32
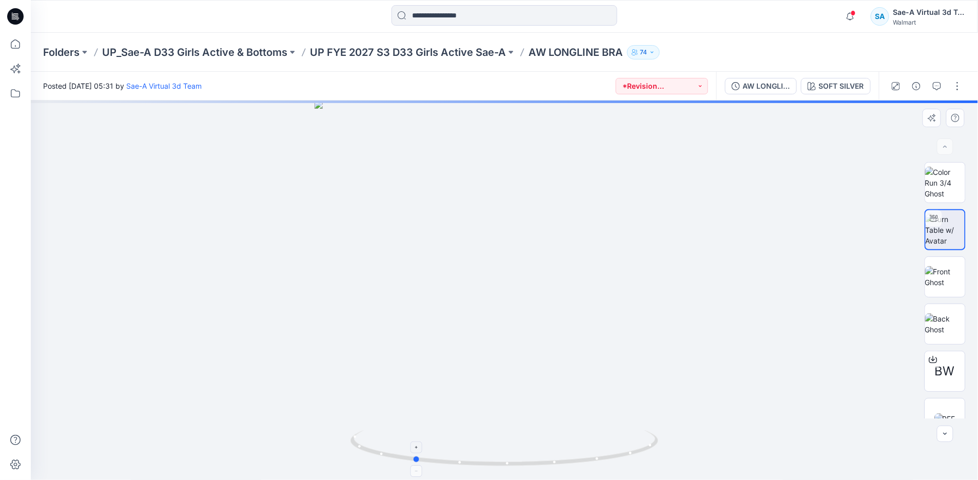
drag, startPoint x: 633, startPoint y: 455, endPoint x: 536, endPoint y: 454, distance: 97.4
click at [536, 454] on icon at bounding box center [505, 449] width 310 height 38
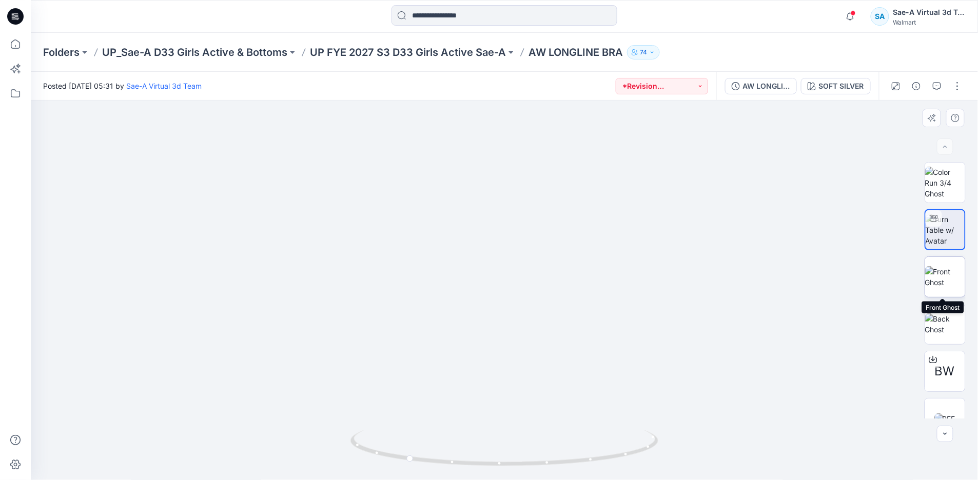
click at [940, 278] on img at bounding box center [945, 277] width 40 height 22
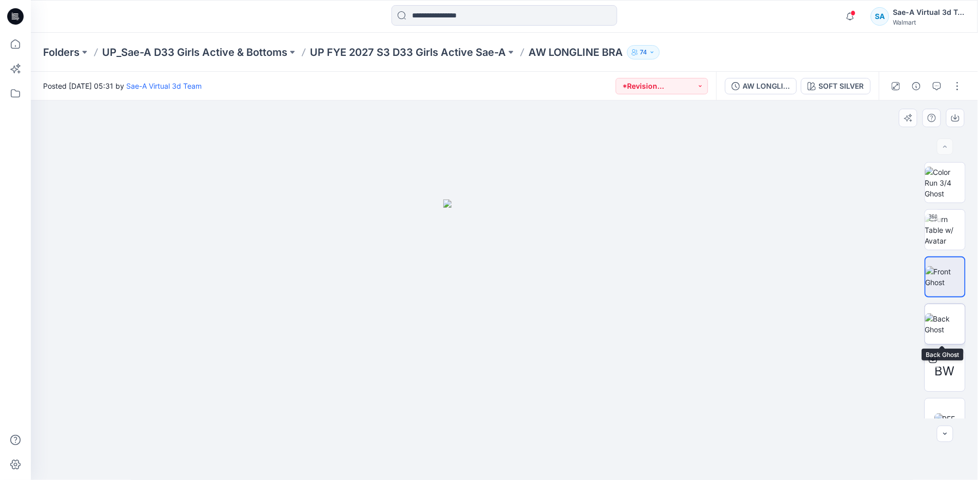
click at [940, 320] on img at bounding box center [945, 324] width 40 height 22
click at [812, 79] on button "SOFT SILVER" at bounding box center [836, 86] width 70 height 16
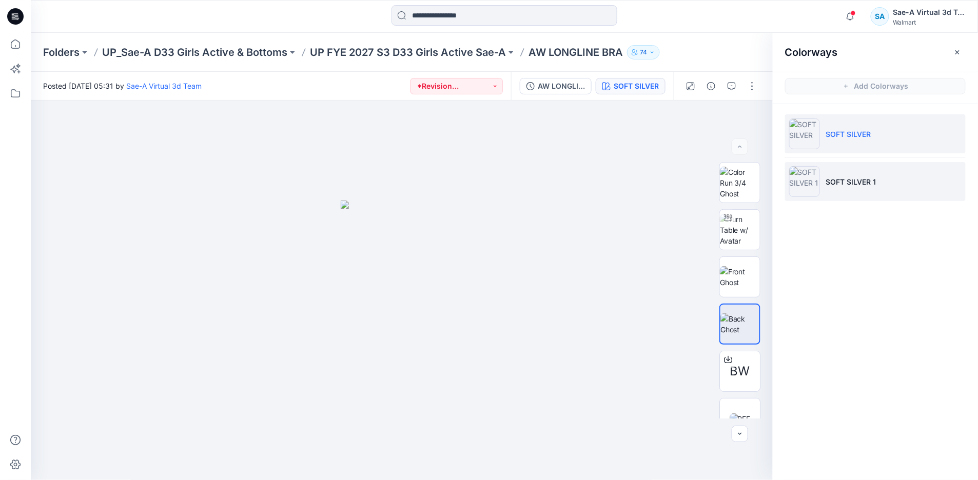
click at [863, 188] on li "SOFT SILVER 1" at bounding box center [875, 181] width 181 height 39
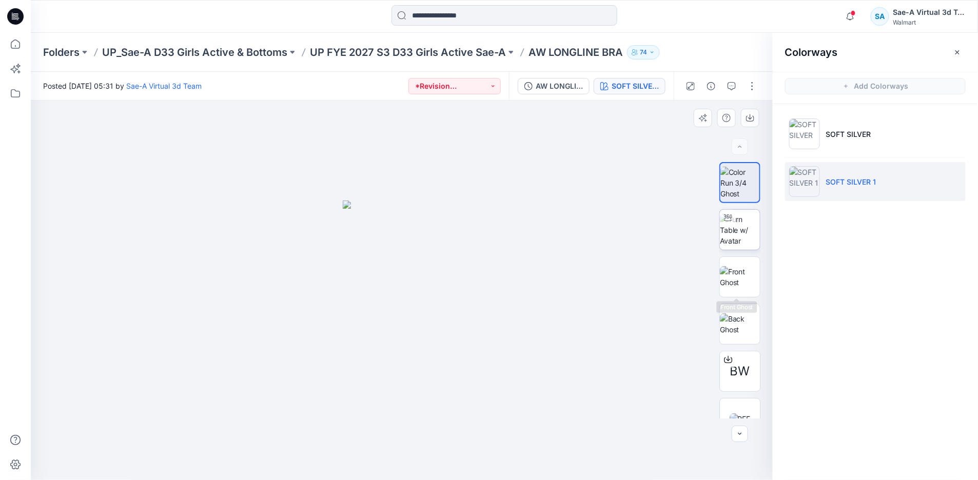
click at [736, 236] on img at bounding box center [740, 230] width 40 height 32
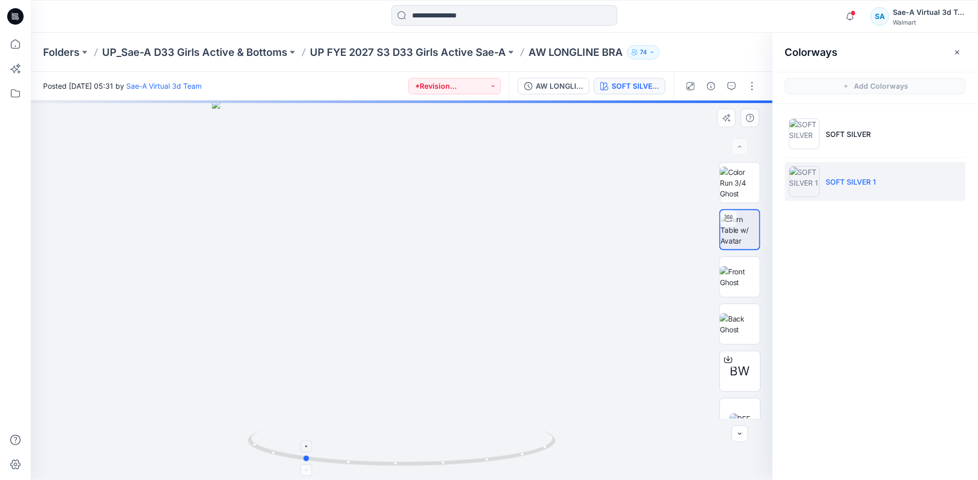
drag, startPoint x: 528, startPoint y: 451, endPoint x: 430, endPoint y: 455, distance: 98.6
click at [430, 455] on icon at bounding box center [403, 449] width 310 height 38
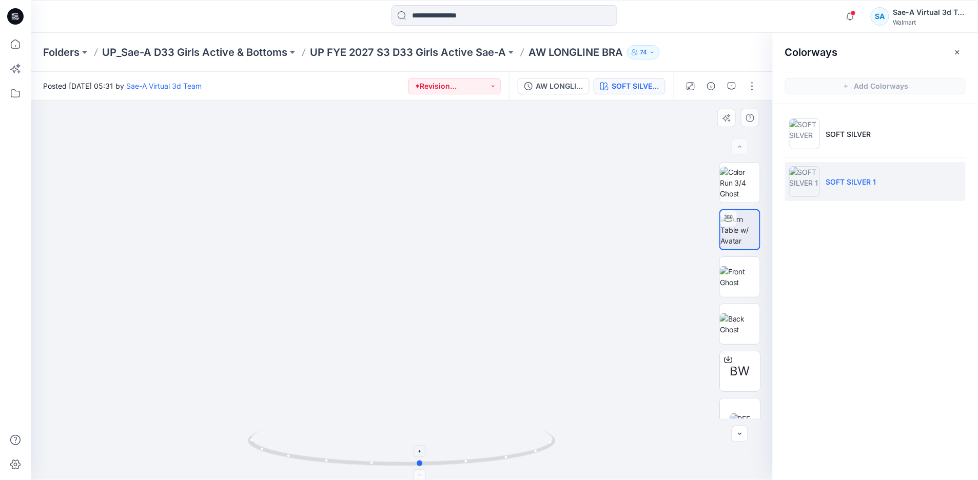
drag, startPoint x: 411, startPoint y: 464, endPoint x: 532, endPoint y: 462, distance: 120.5
click at [532, 462] on icon at bounding box center [403, 449] width 310 height 38
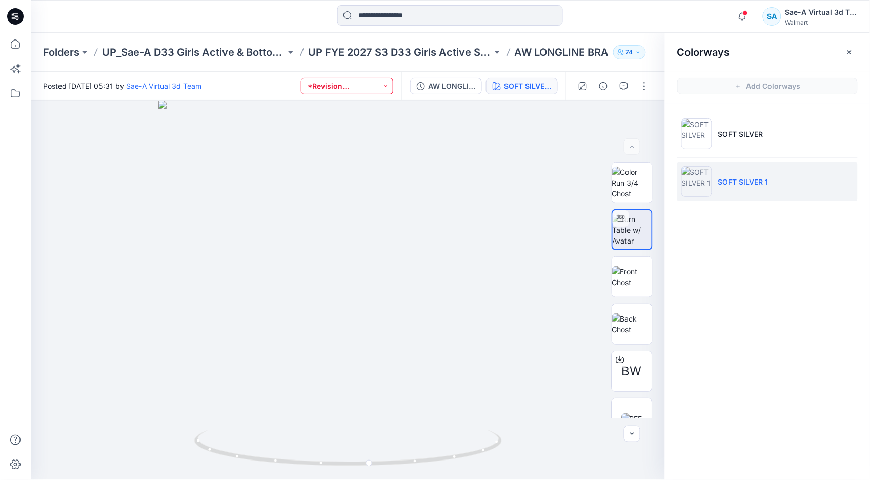
click at [359, 90] on button "*Revision Requested" at bounding box center [347, 86] width 92 height 16
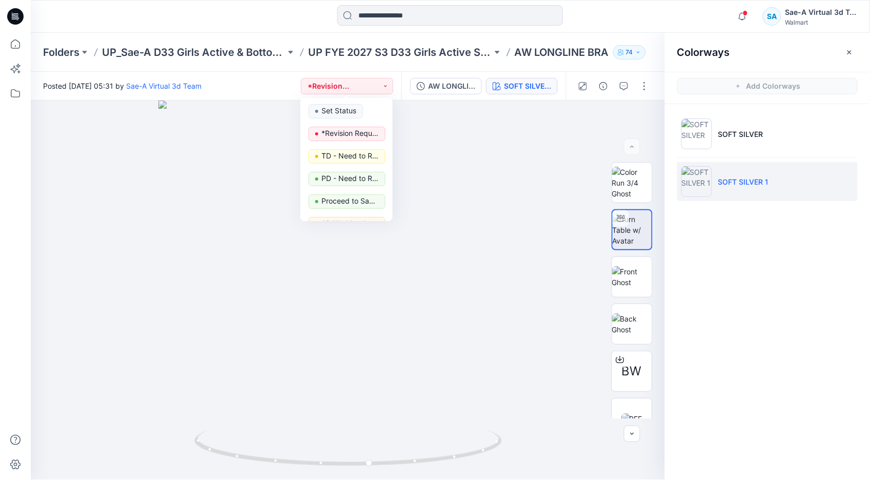
click at [287, 74] on div "Posted Monday, September 15, 2025 05:31 by Sae-A Virtual 3d Team *Revision Requ…" at bounding box center [216, 86] width 371 height 28
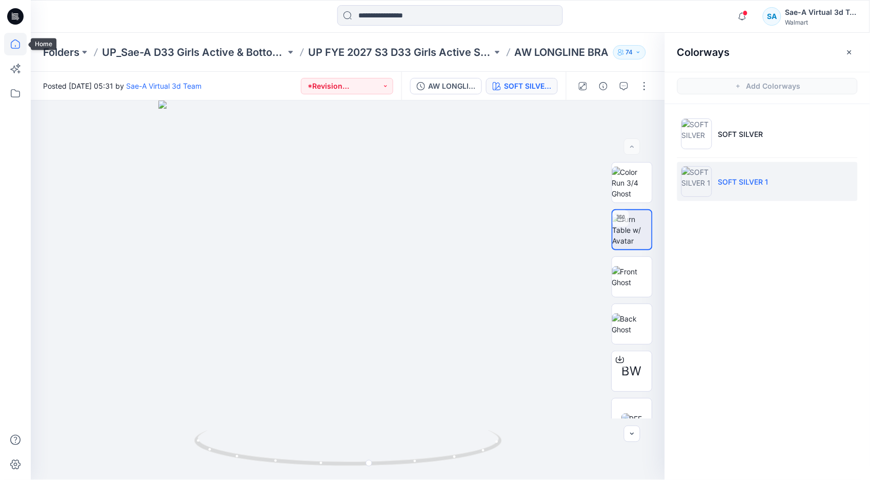
click at [18, 44] on icon at bounding box center [15, 44] width 23 height 23
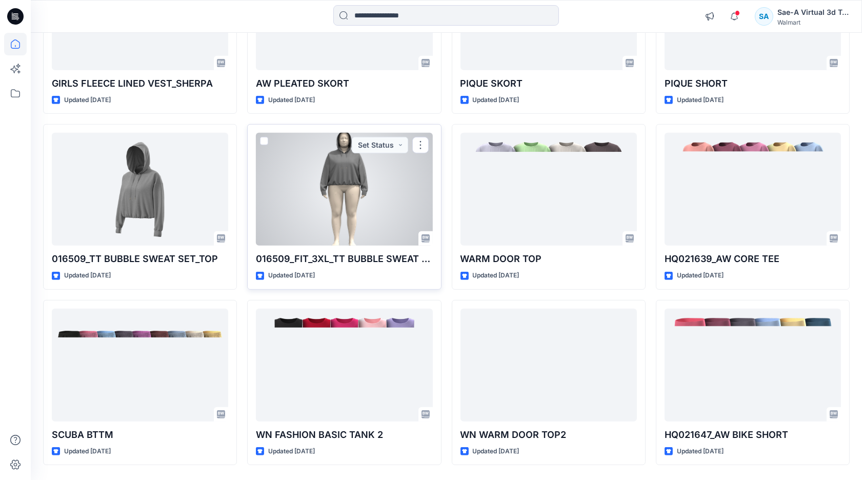
scroll to position [1284, 0]
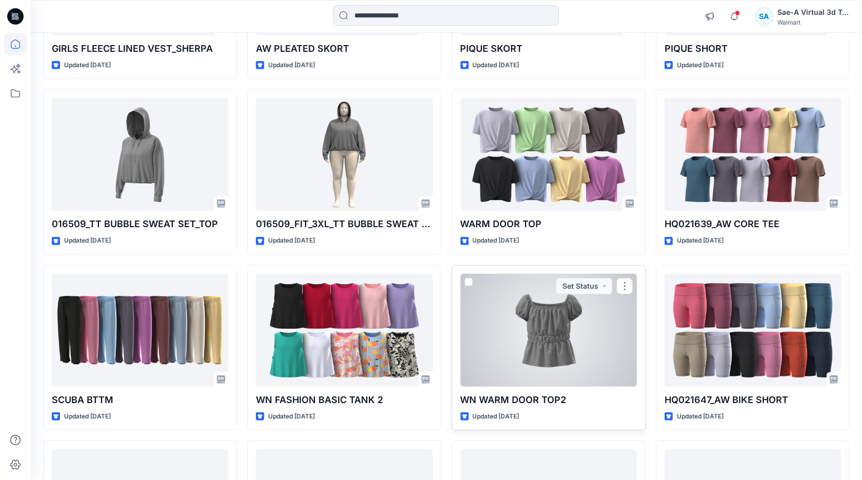
click at [536, 371] on div at bounding box center [549, 330] width 176 height 113
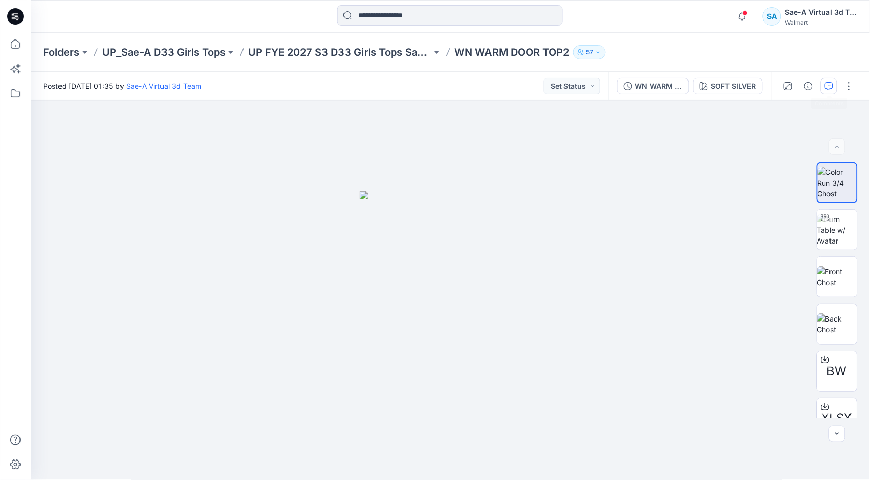
click at [825, 83] on icon "button" at bounding box center [829, 86] width 8 height 8
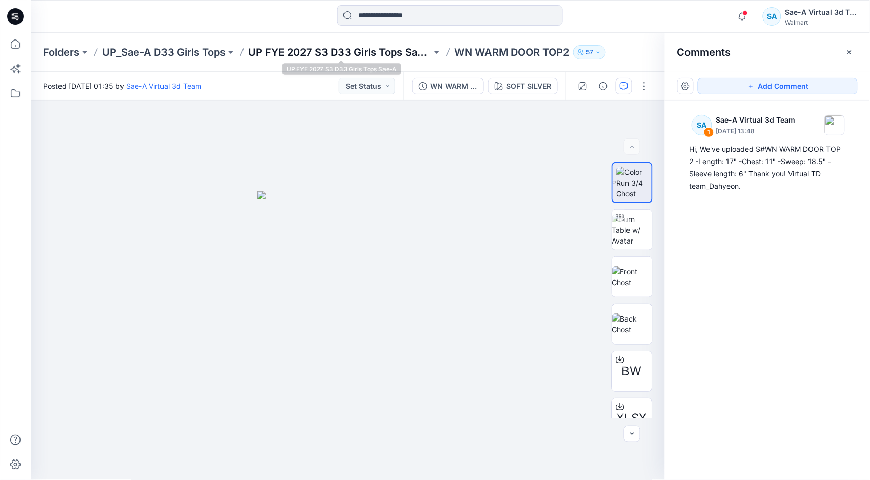
click at [387, 54] on p "UP FYE 2027 S3 D33 Girls Tops Sae-A" at bounding box center [340, 52] width 184 height 14
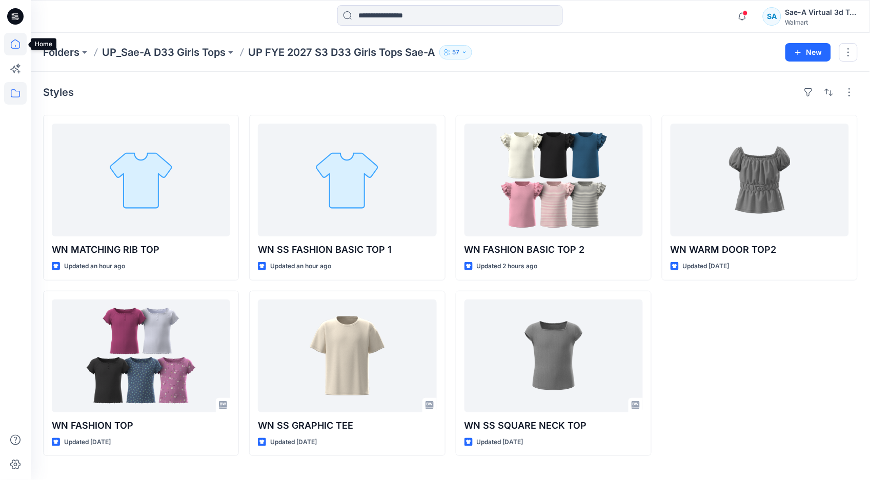
click at [8, 43] on icon at bounding box center [15, 44] width 23 height 23
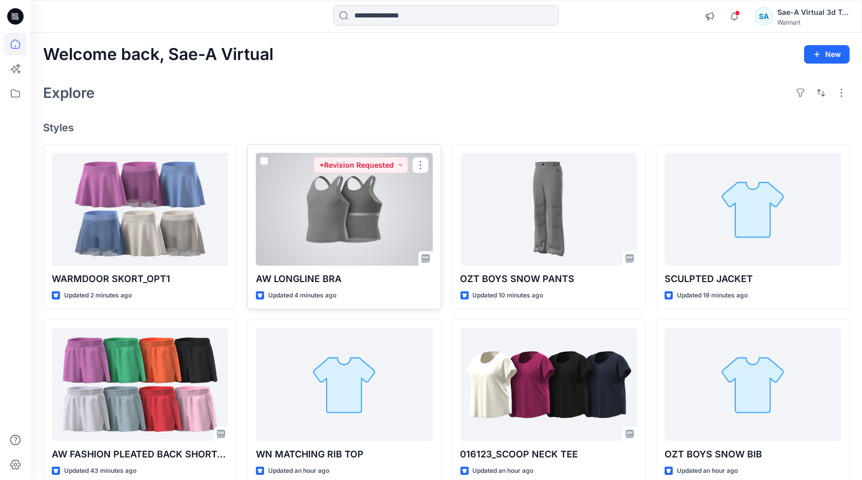
click at [336, 246] on div at bounding box center [344, 209] width 176 height 113
